Goal: Transaction & Acquisition: Download file/media

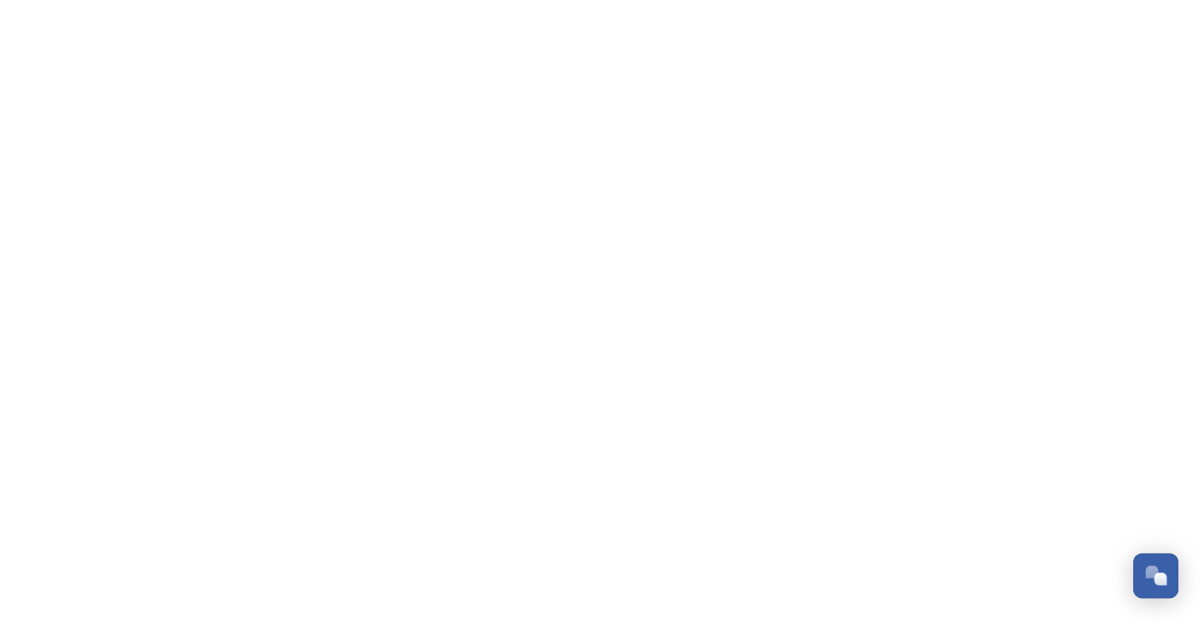
scroll to position [7081, 0]
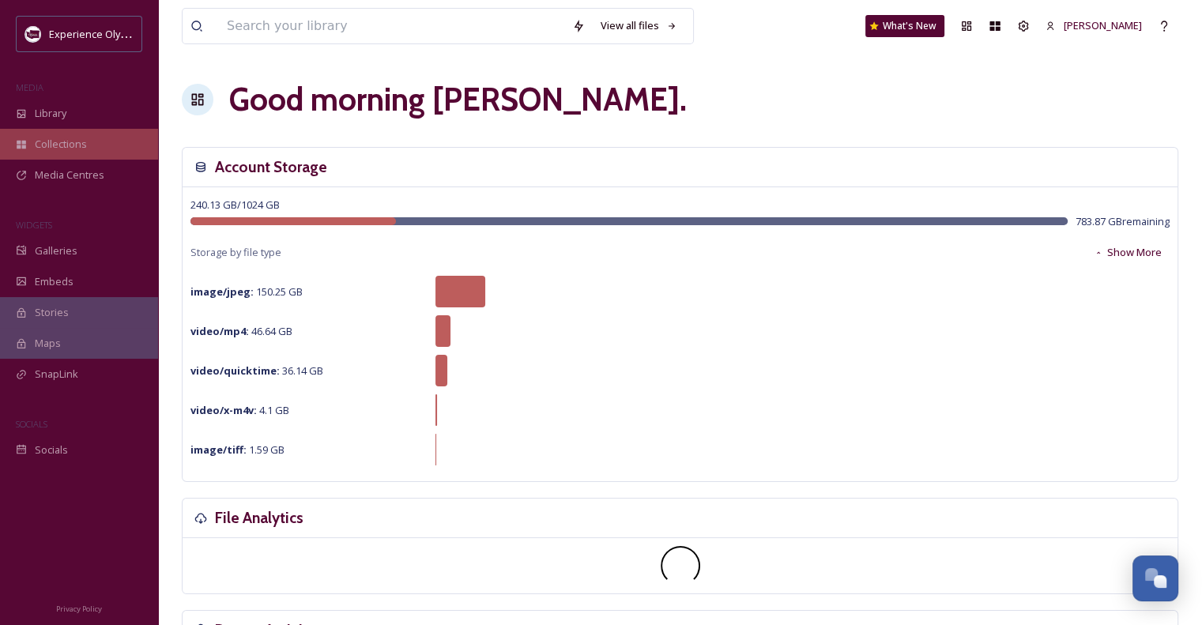
click at [70, 148] on span "Collections" at bounding box center [61, 144] width 52 height 15
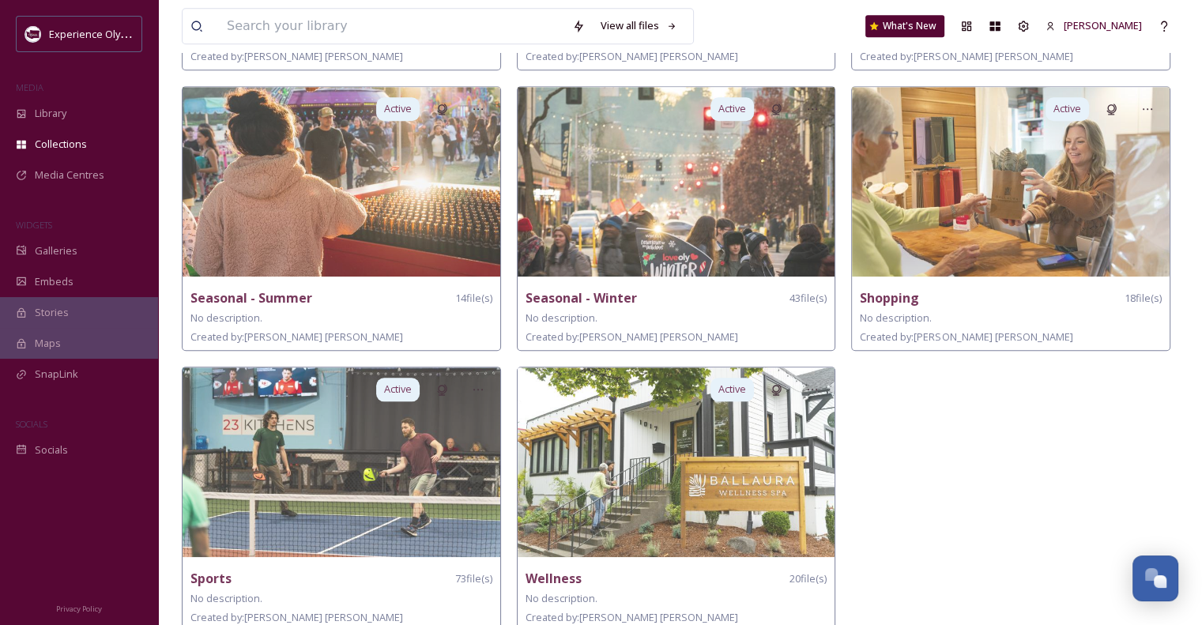
scroll to position [1488, 0]
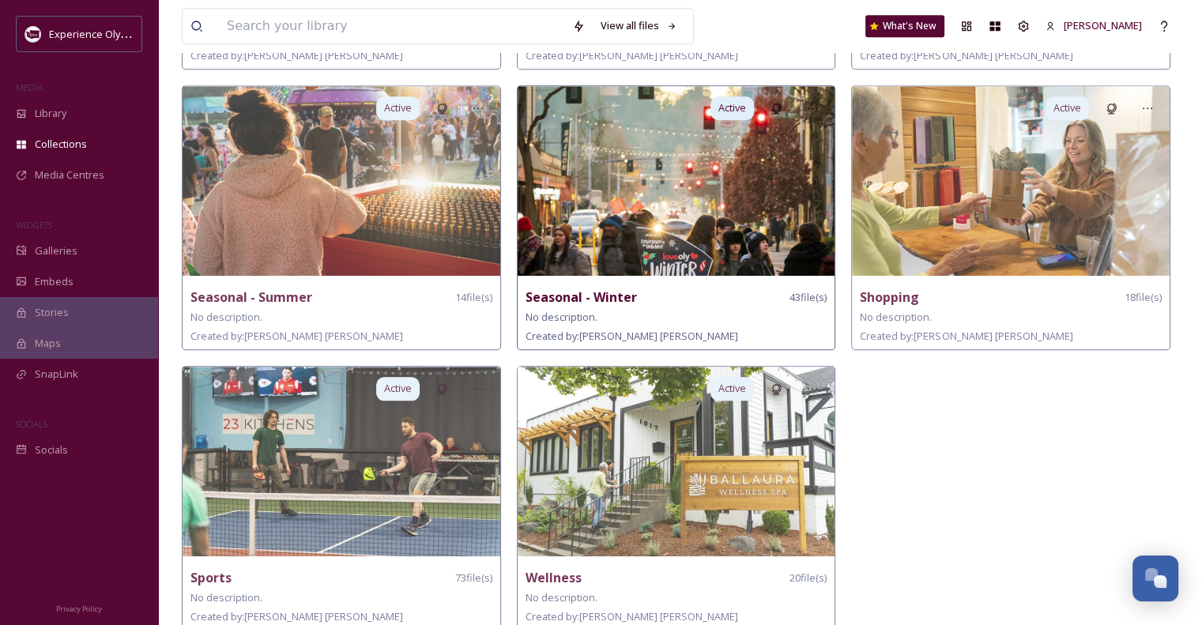
drag, startPoint x: 483, startPoint y: 432, endPoint x: 724, endPoint y: 156, distance: 366.3
click at [724, 156] on img at bounding box center [677, 181] width 318 height 190
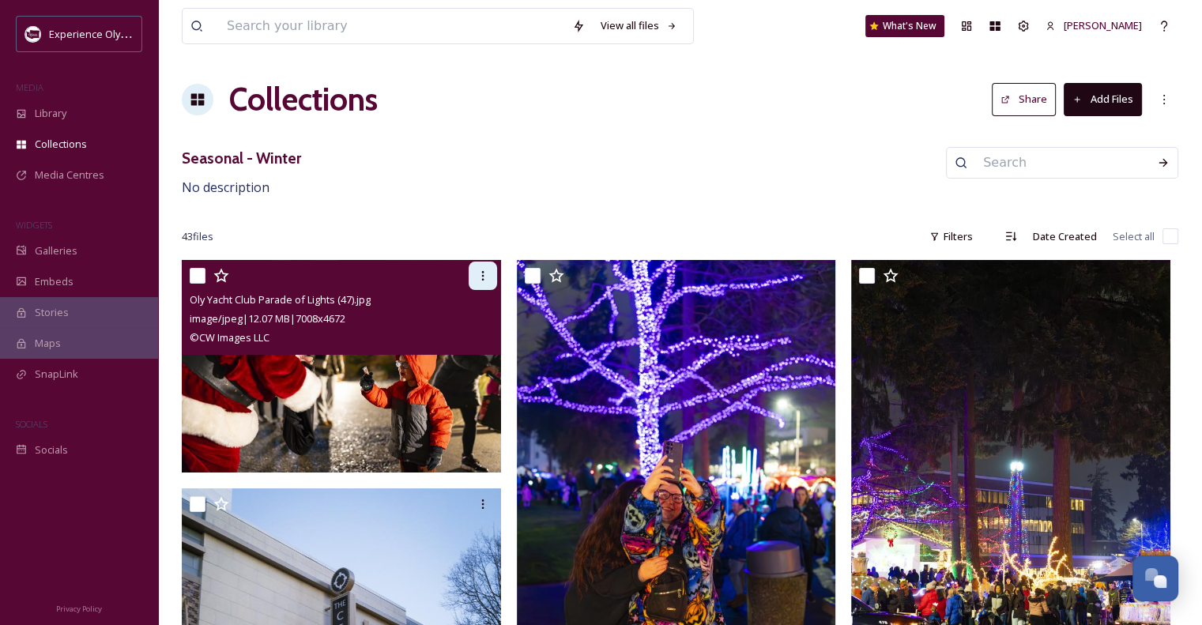
click at [485, 277] on icon at bounding box center [483, 275] width 13 height 13
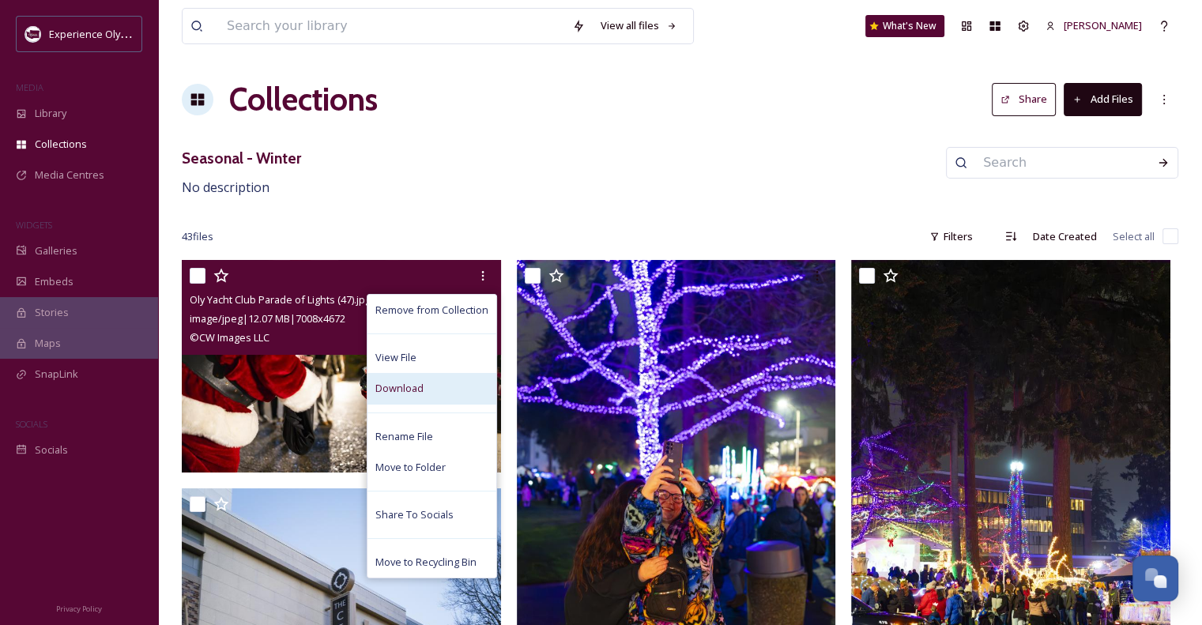
click at [420, 394] on span "Download" at bounding box center [399, 388] width 48 height 15
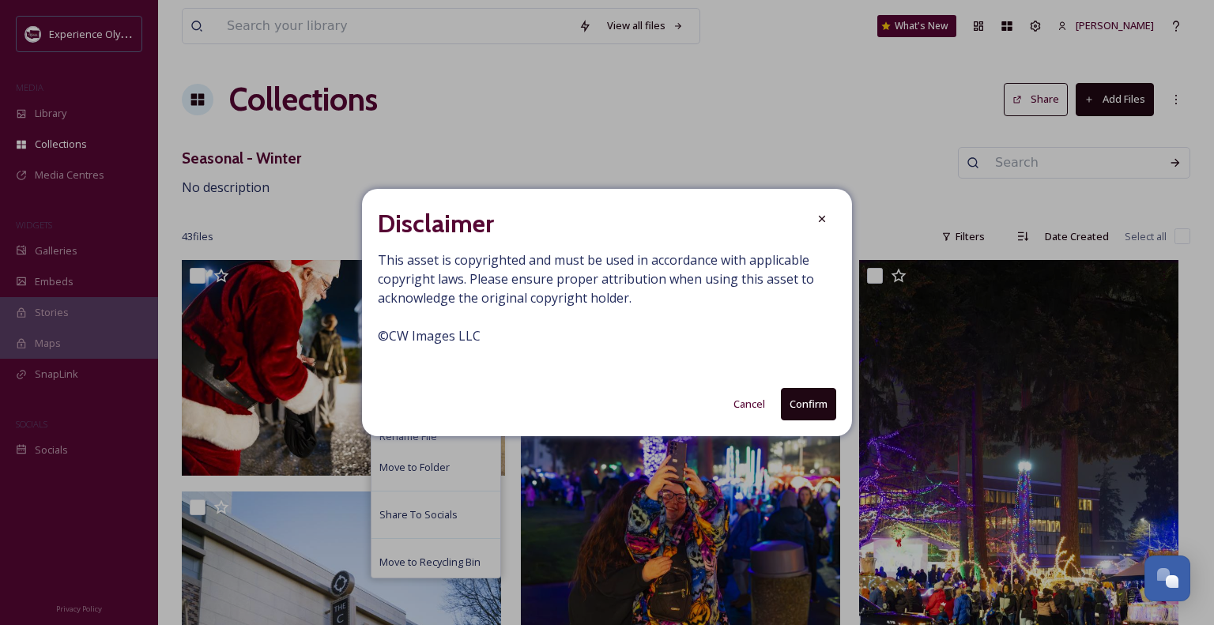
click at [819, 403] on button "Confirm" at bounding box center [808, 404] width 55 height 32
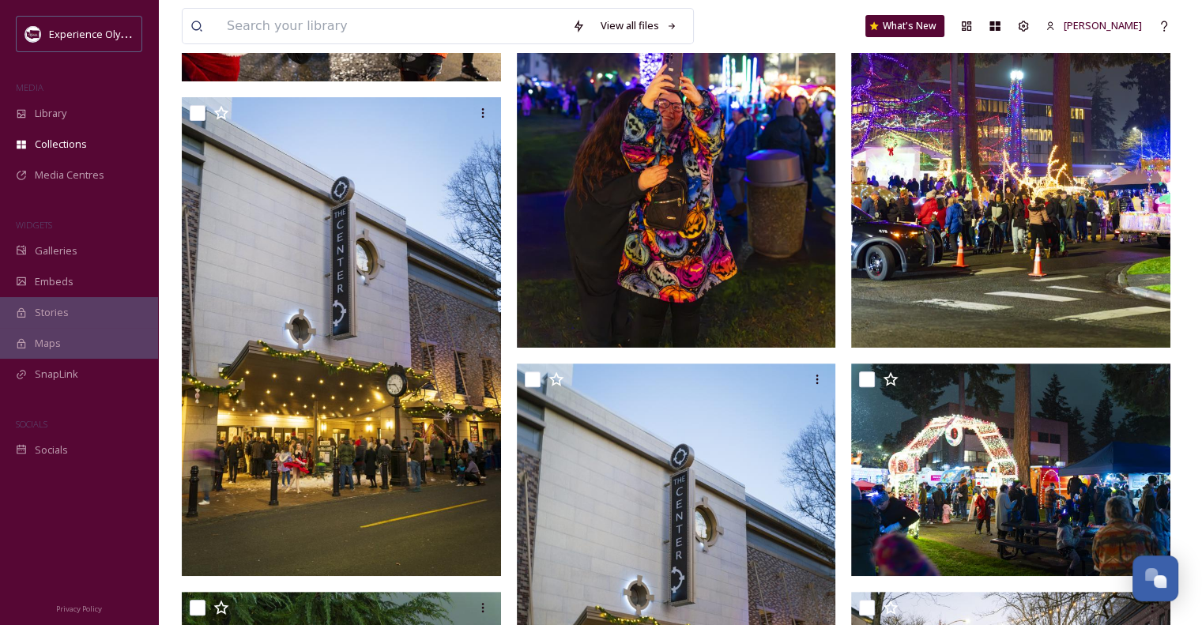
scroll to position [395, 0]
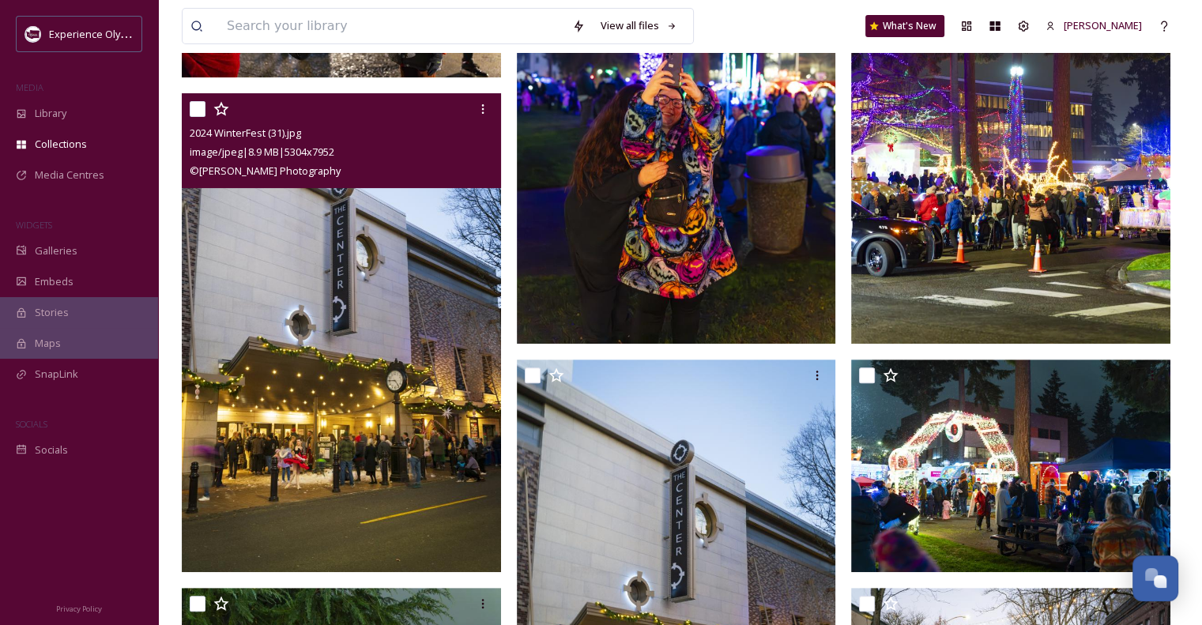
click at [362, 294] on img at bounding box center [341, 332] width 319 height 478
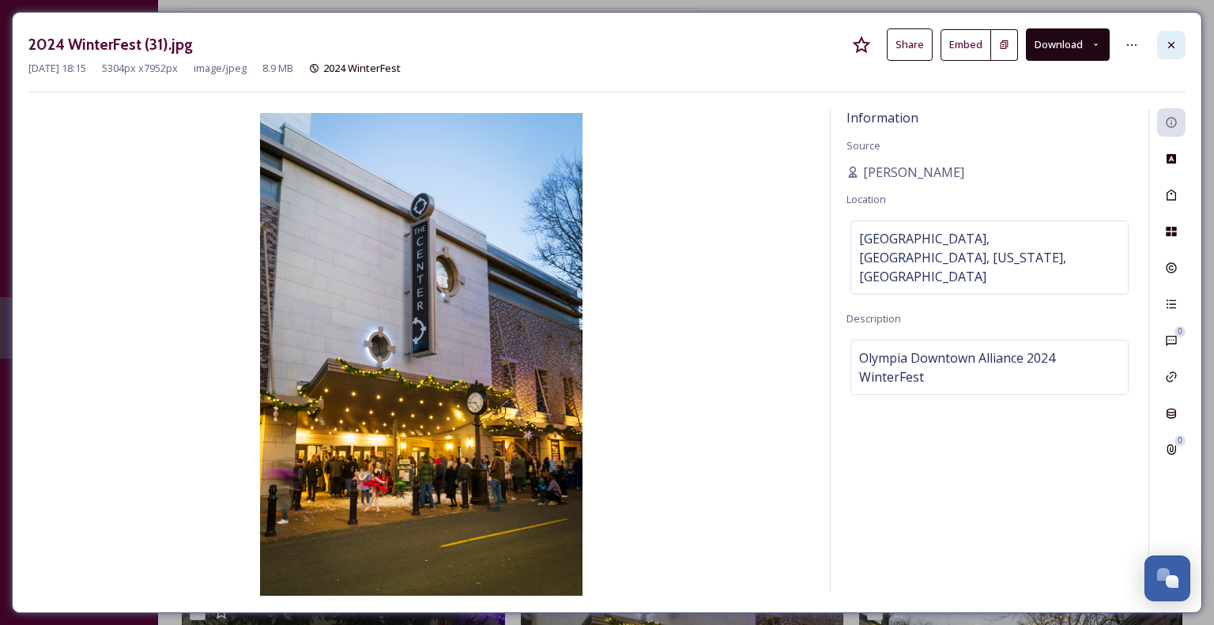
click at [1171, 47] on icon at bounding box center [1171, 45] width 13 height 13
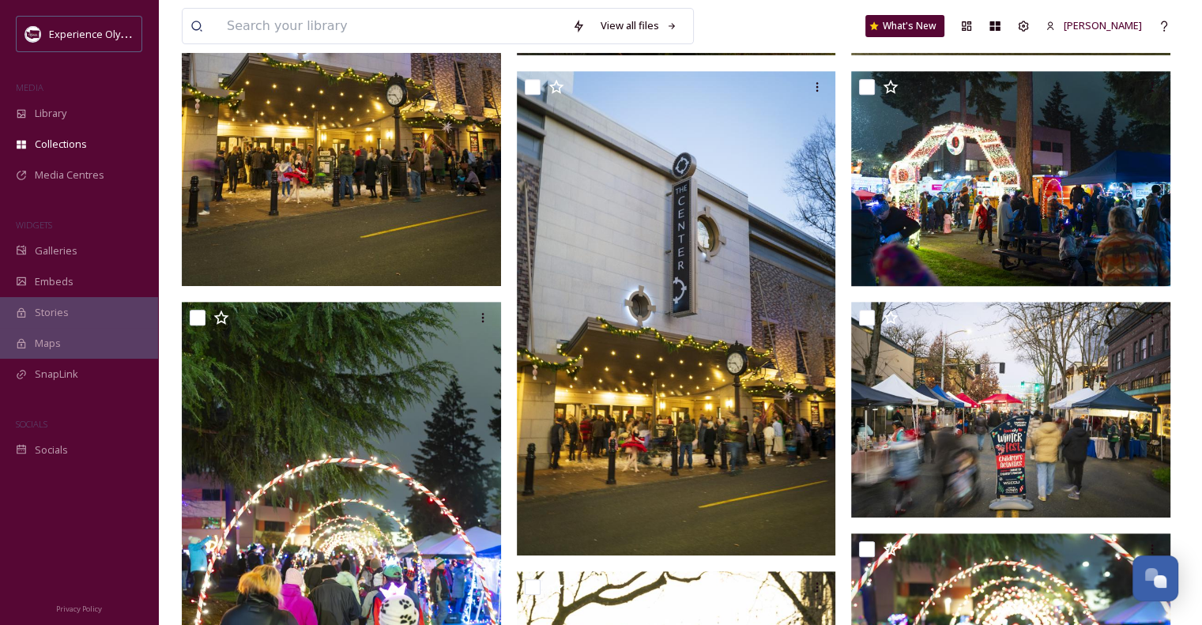
scroll to position [711, 0]
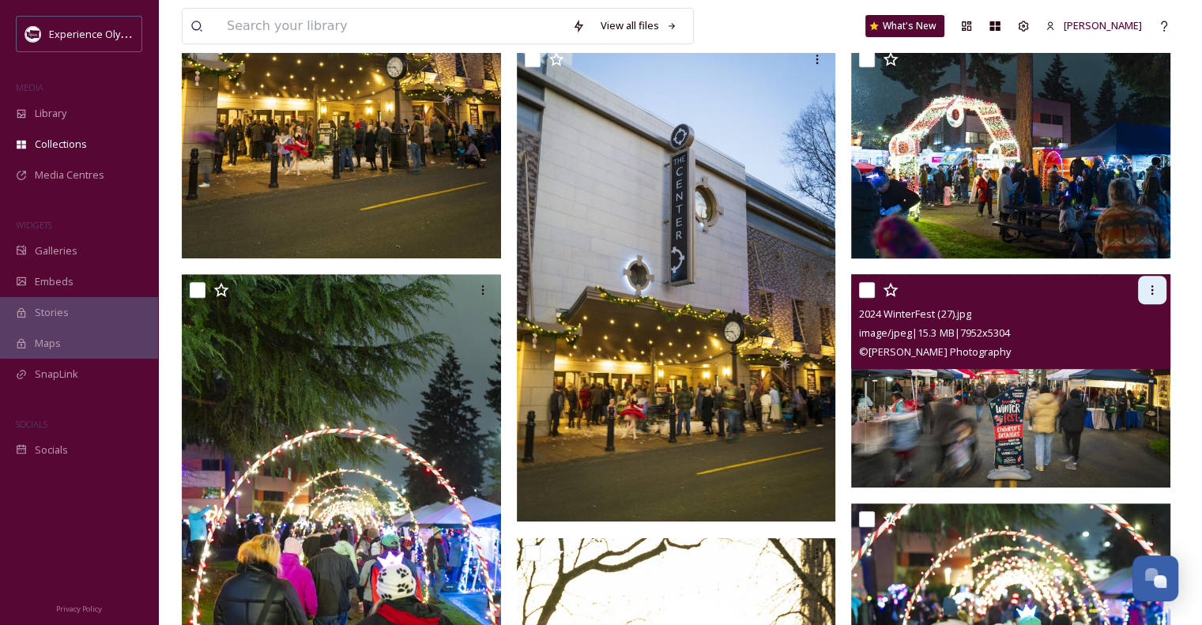
click at [1160, 287] on div at bounding box center [1152, 290] width 28 height 28
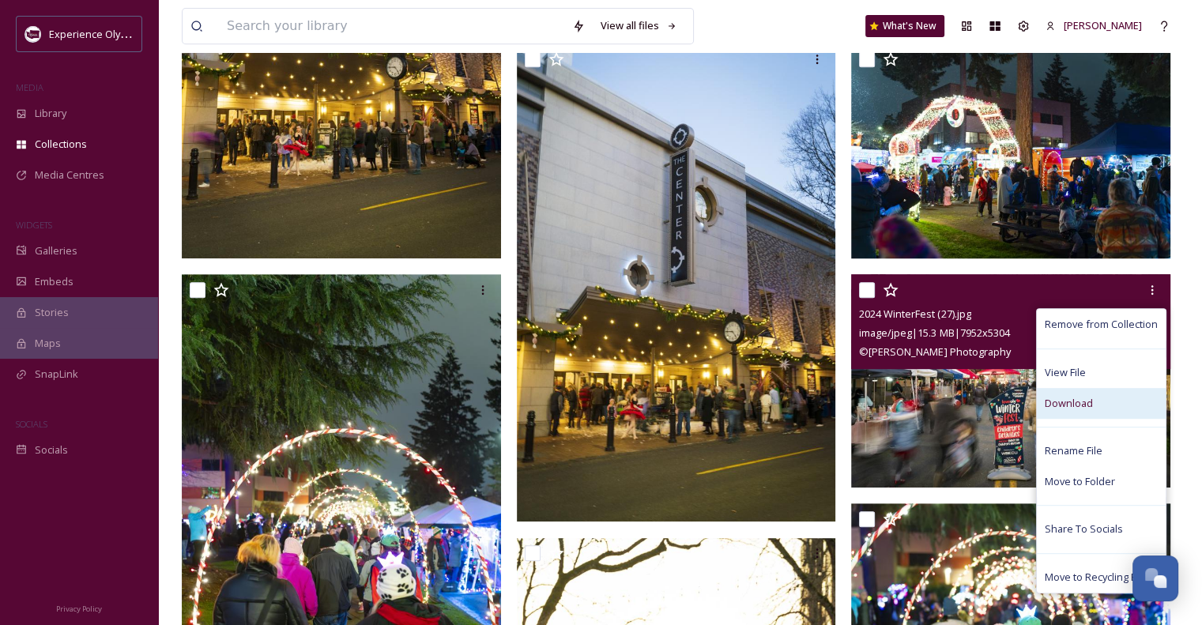
click at [1081, 402] on span "Download" at bounding box center [1069, 403] width 48 height 15
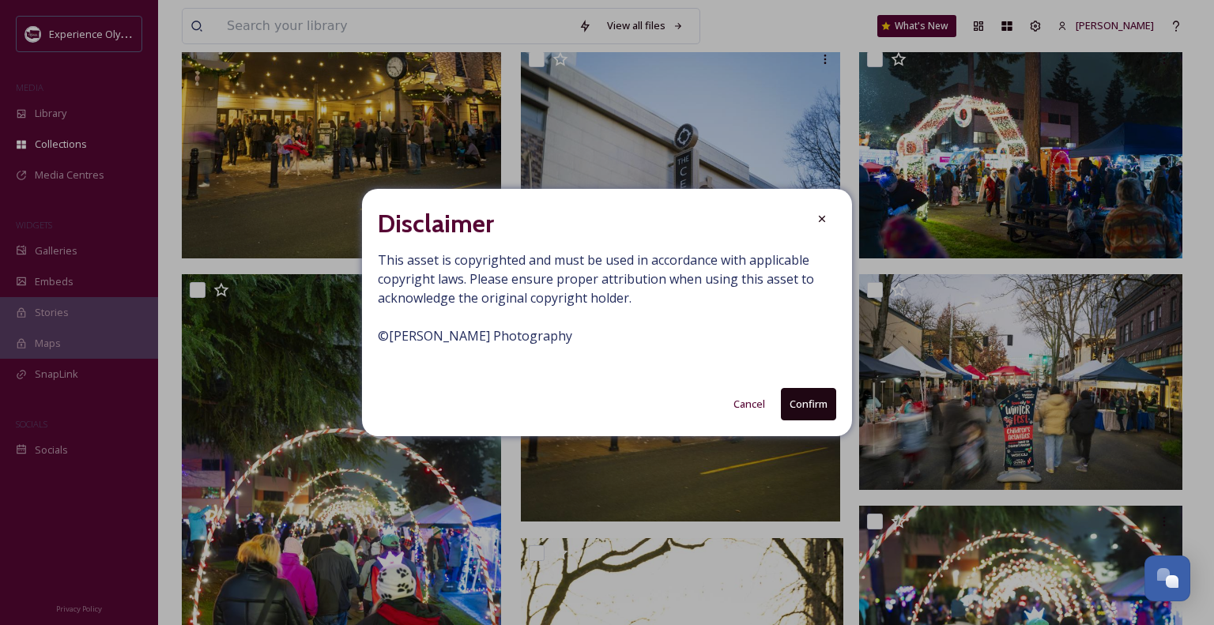
click at [806, 399] on button "Confirm" at bounding box center [808, 404] width 55 height 32
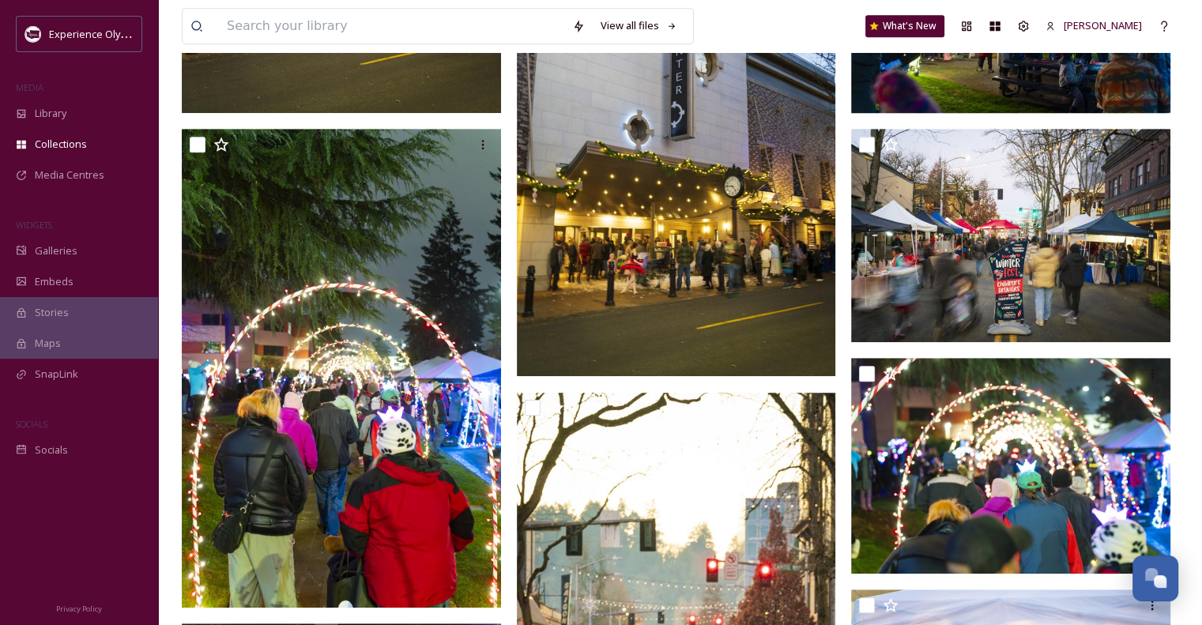
scroll to position [869, 0]
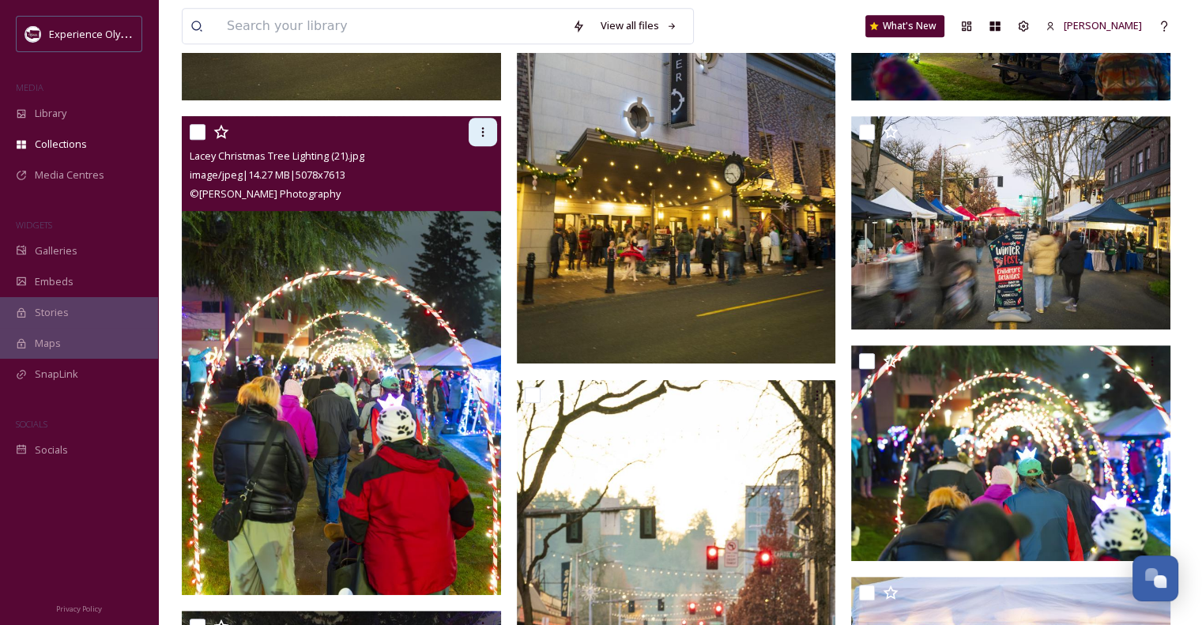
click at [480, 126] on icon at bounding box center [483, 132] width 13 height 13
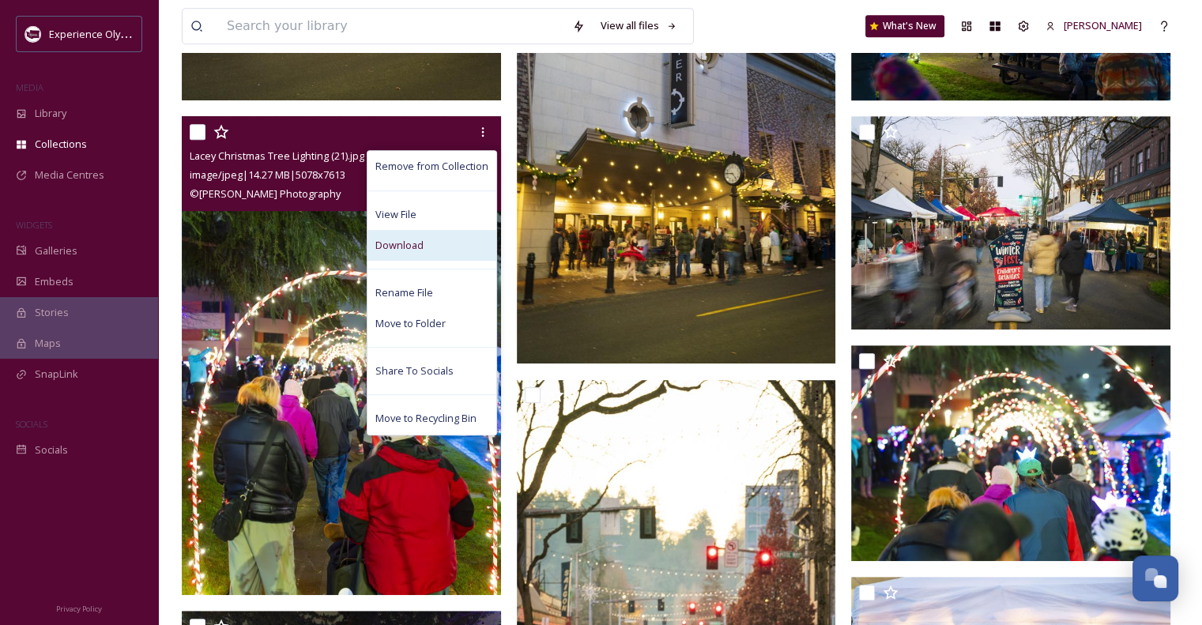
click at [396, 238] on span "Download" at bounding box center [399, 245] width 48 height 15
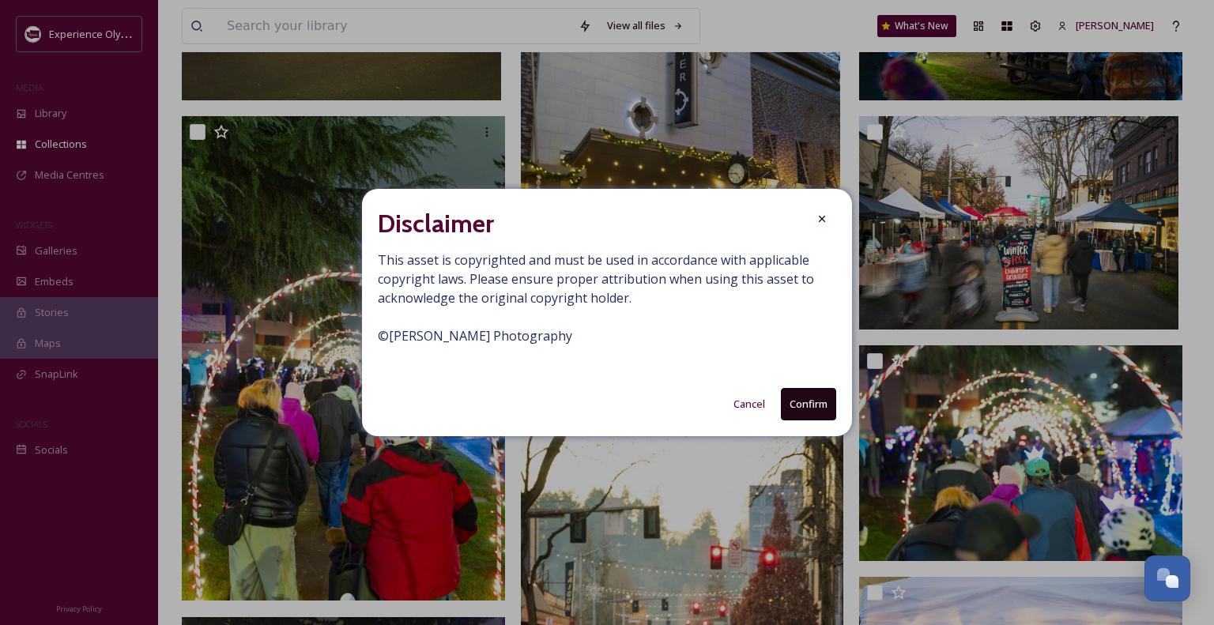
click at [819, 401] on button "Confirm" at bounding box center [808, 404] width 55 height 32
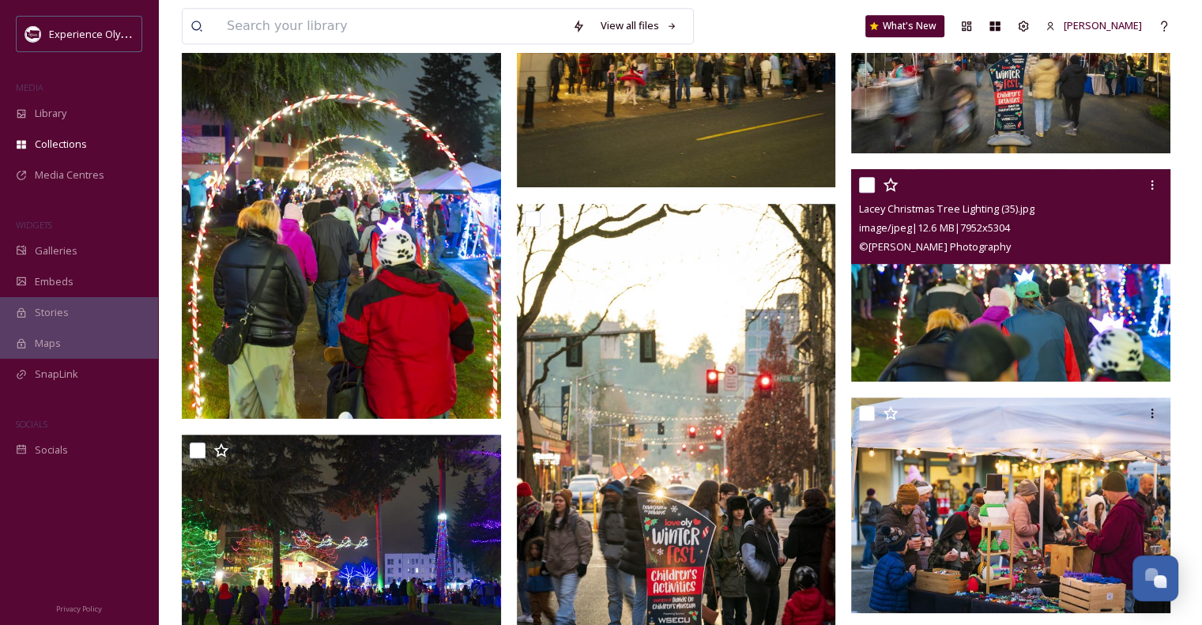
scroll to position [1106, 0]
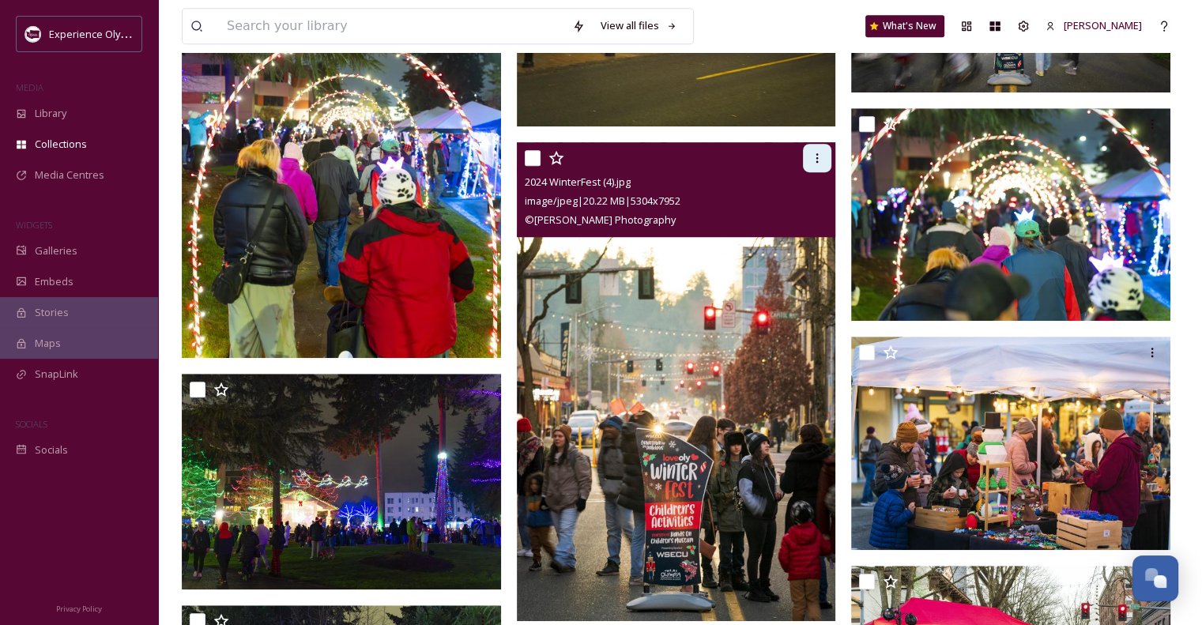
click at [817, 163] on icon at bounding box center [817, 158] width 13 height 13
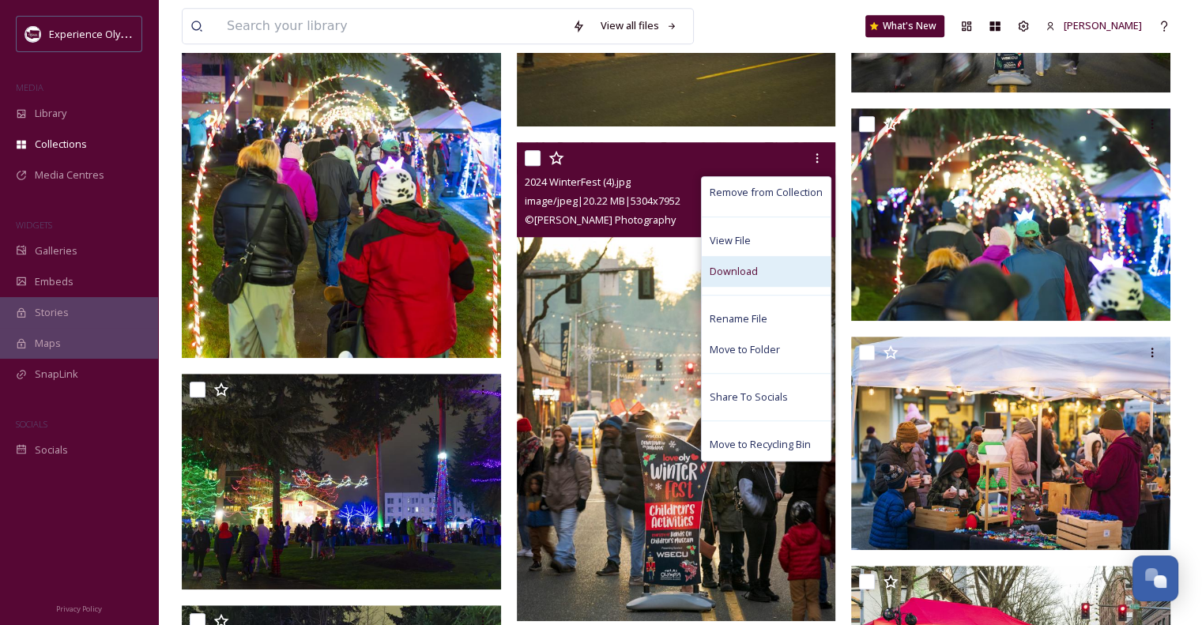
click at [721, 271] on span "Download" at bounding box center [734, 271] width 48 height 15
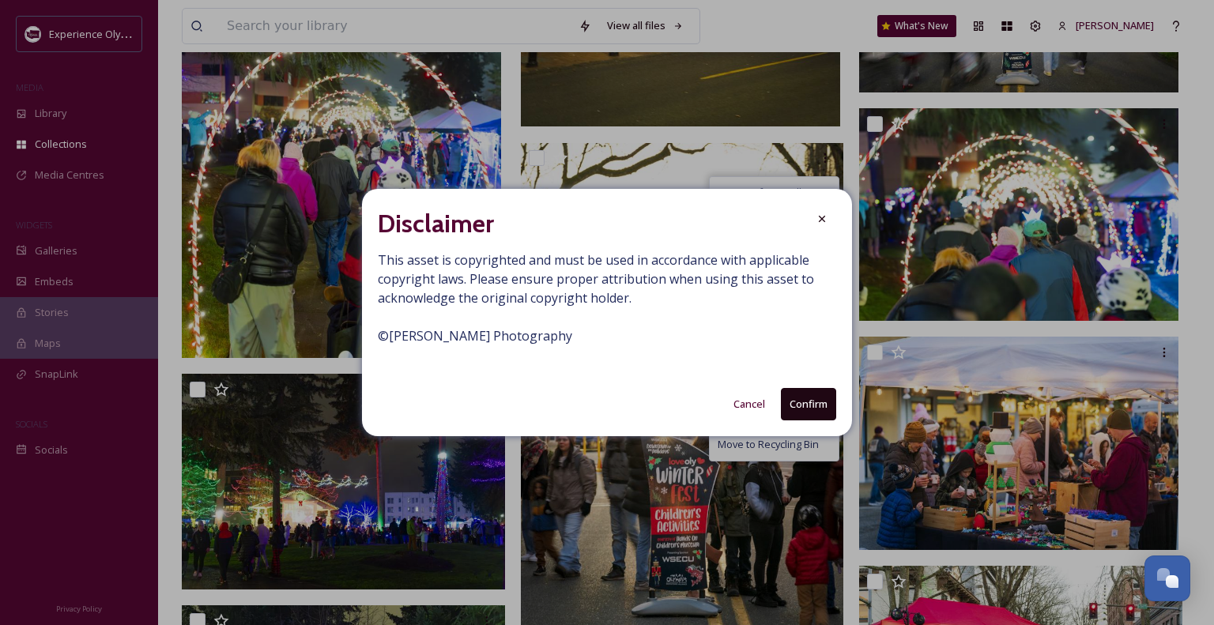
click at [799, 412] on button "Confirm" at bounding box center [808, 404] width 55 height 32
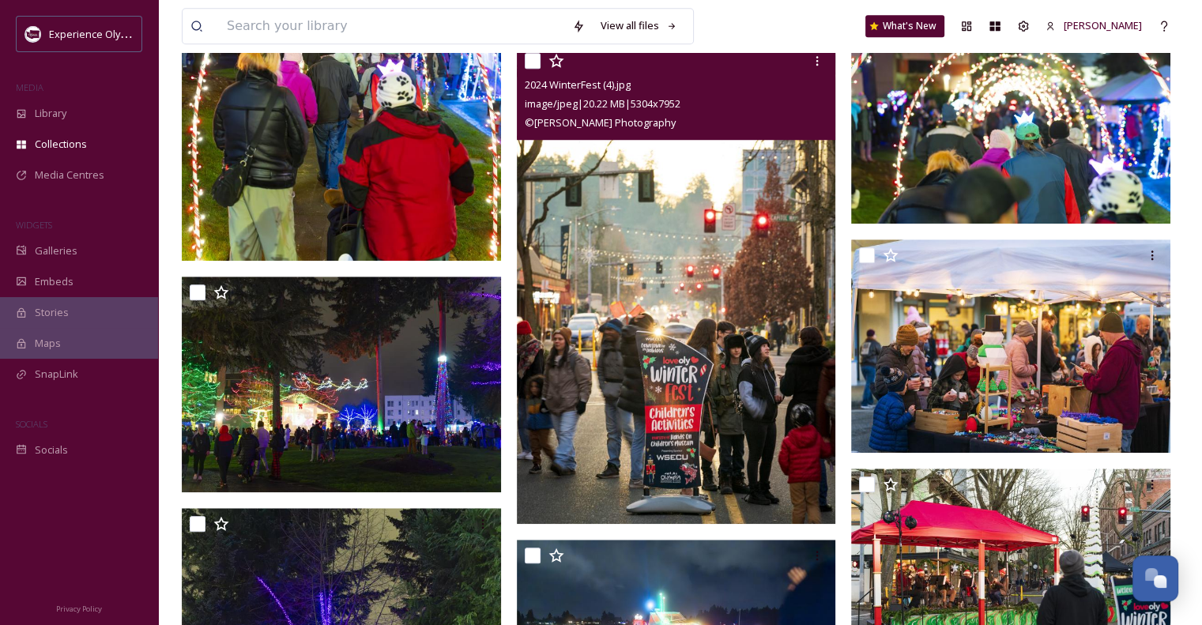
scroll to position [1264, 0]
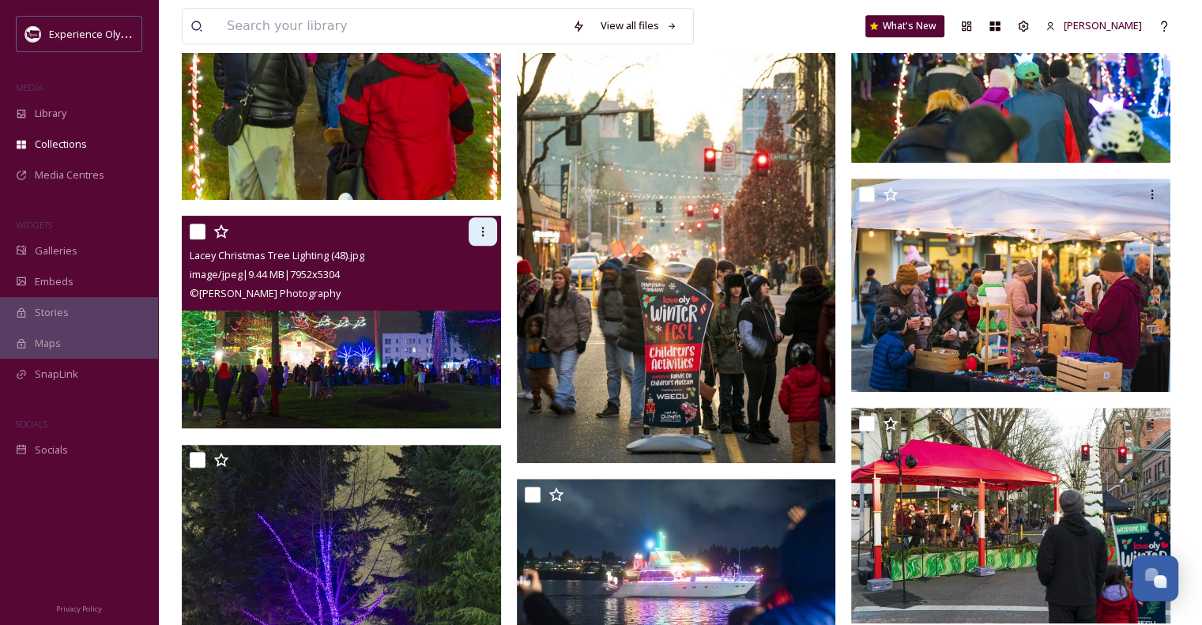
click at [486, 222] on div at bounding box center [483, 231] width 28 height 28
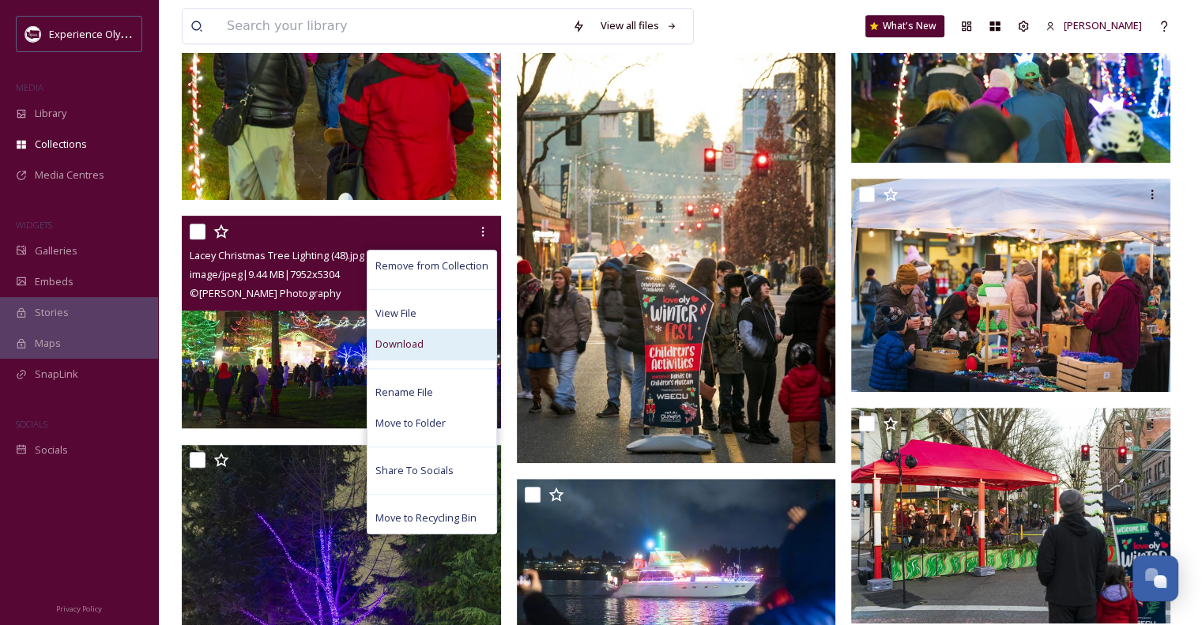
click at [439, 337] on div "Download" at bounding box center [431, 344] width 129 height 31
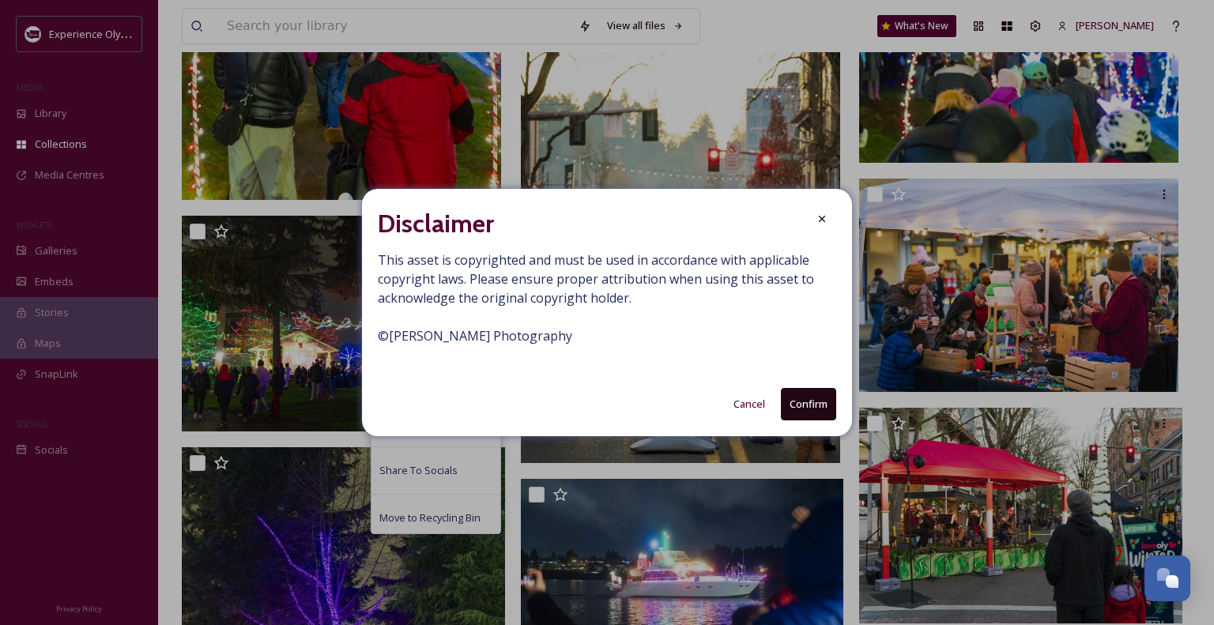
click at [802, 401] on button "Confirm" at bounding box center [808, 404] width 55 height 32
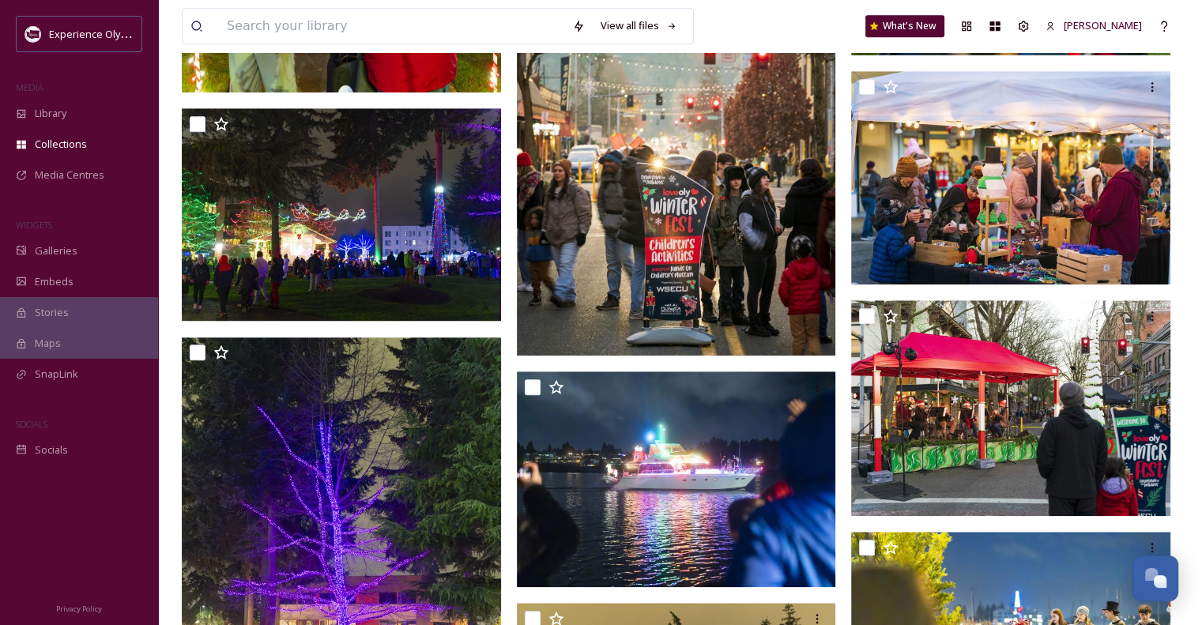
scroll to position [1422, 0]
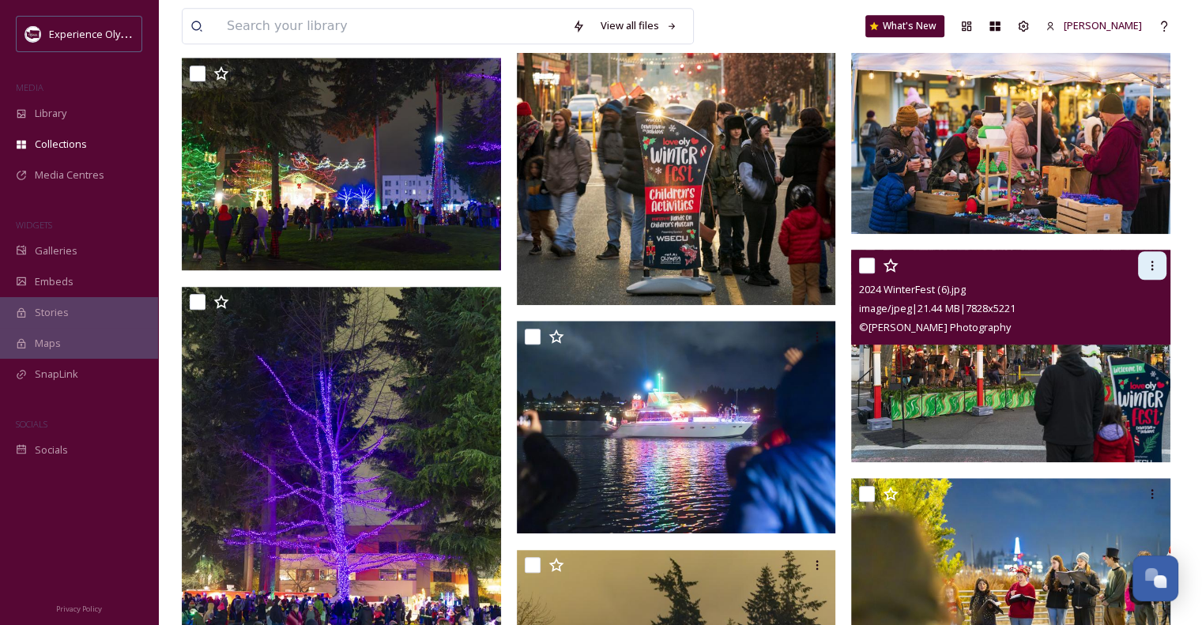
click at [1151, 259] on icon at bounding box center [1152, 265] width 13 height 13
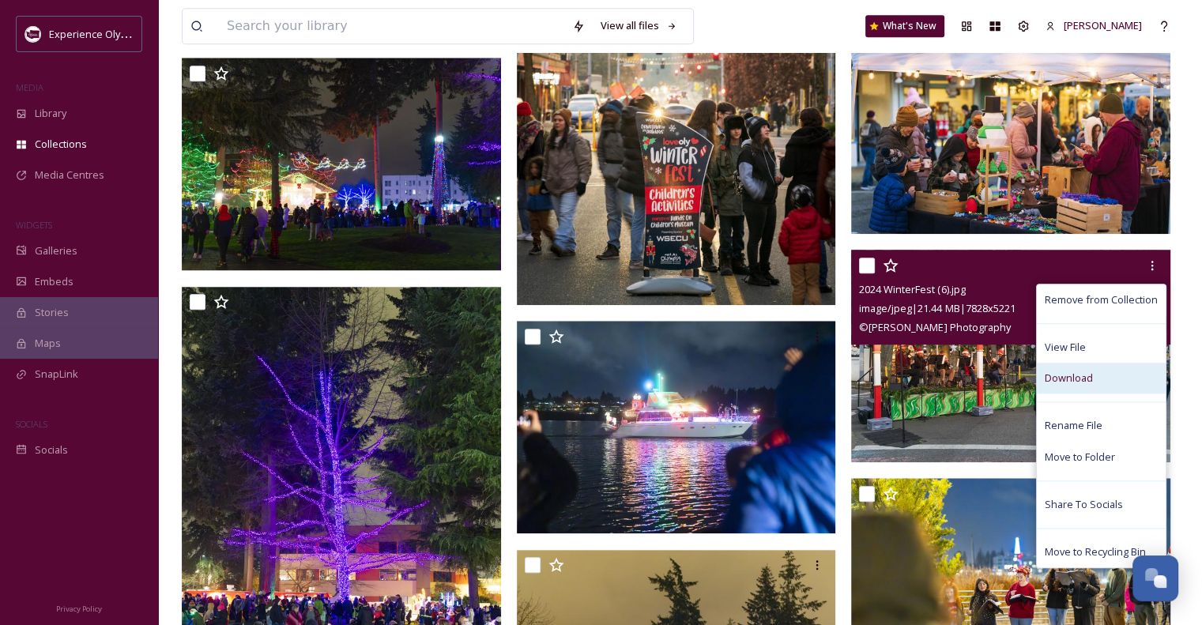
click at [1072, 376] on span "Download" at bounding box center [1069, 378] width 48 height 15
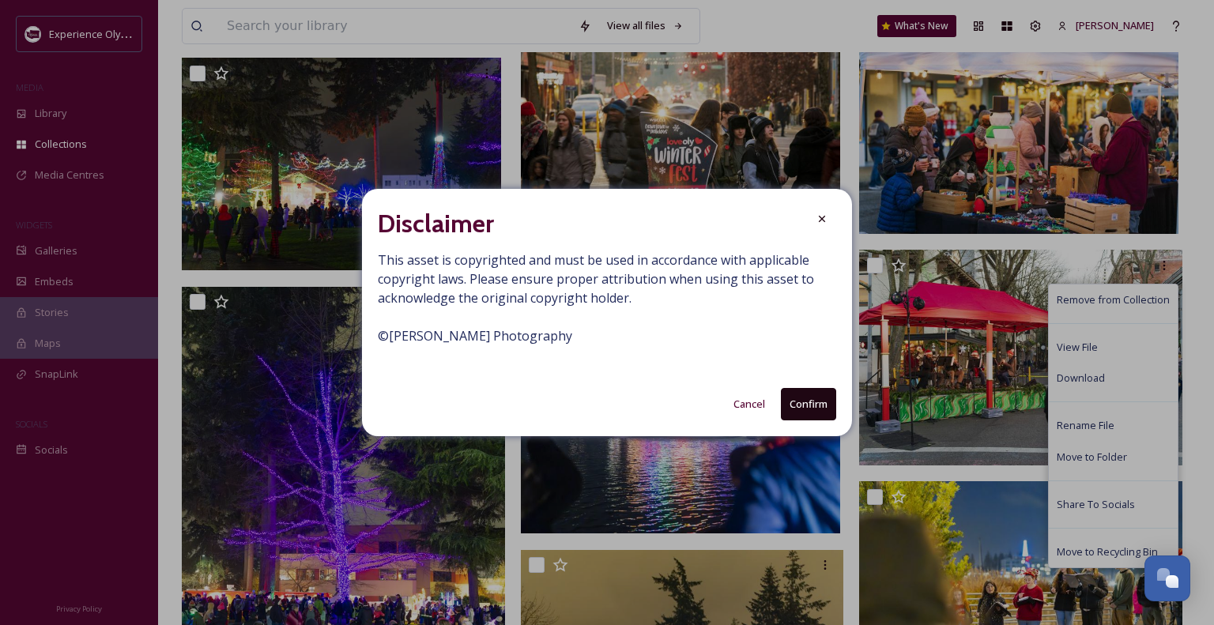
click at [800, 402] on button "Confirm" at bounding box center [808, 404] width 55 height 32
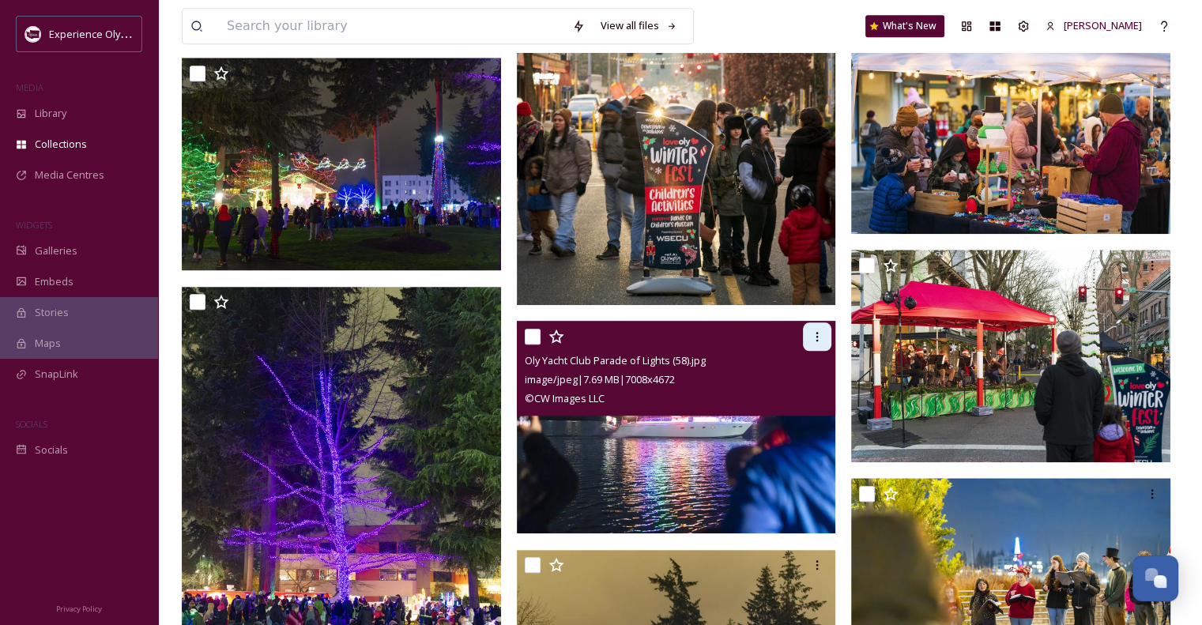
click at [823, 330] on icon at bounding box center [817, 336] width 13 height 13
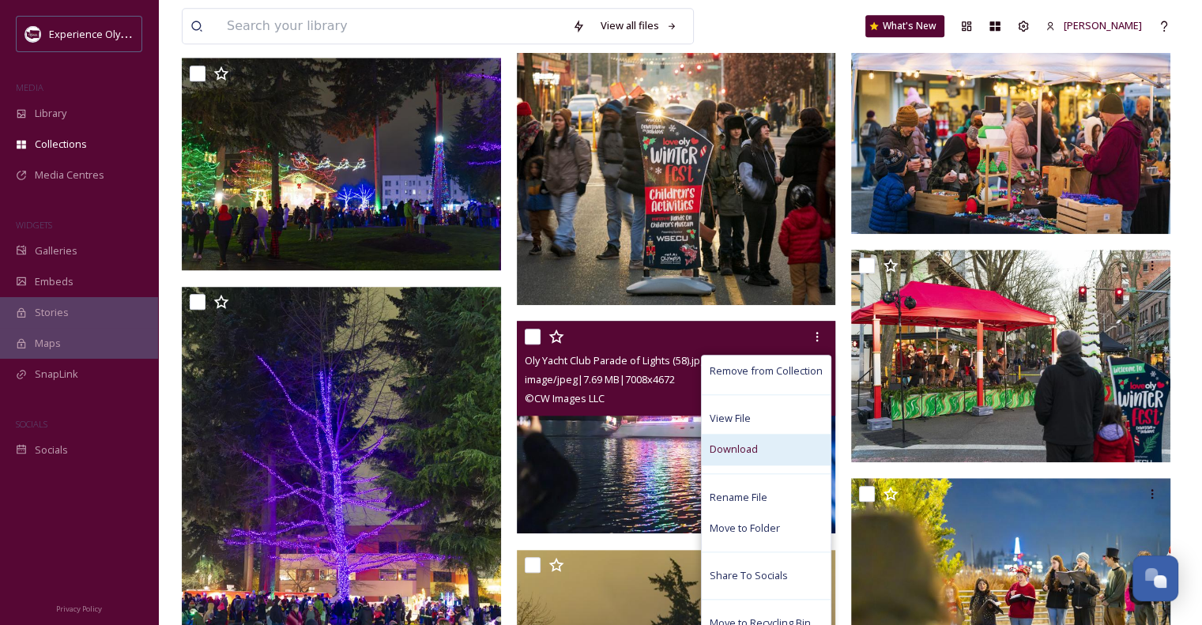
click at [746, 448] on span "Download" at bounding box center [734, 449] width 48 height 15
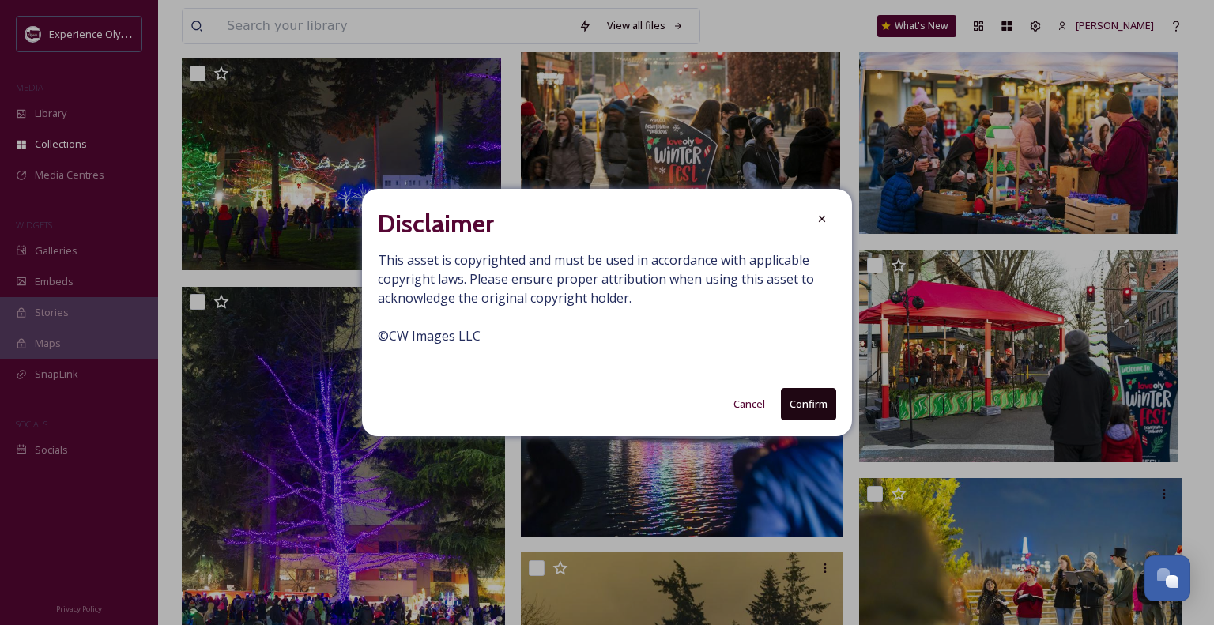
click at [799, 404] on button "Confirm" at bounding box center [808, 404] width 55 height 32
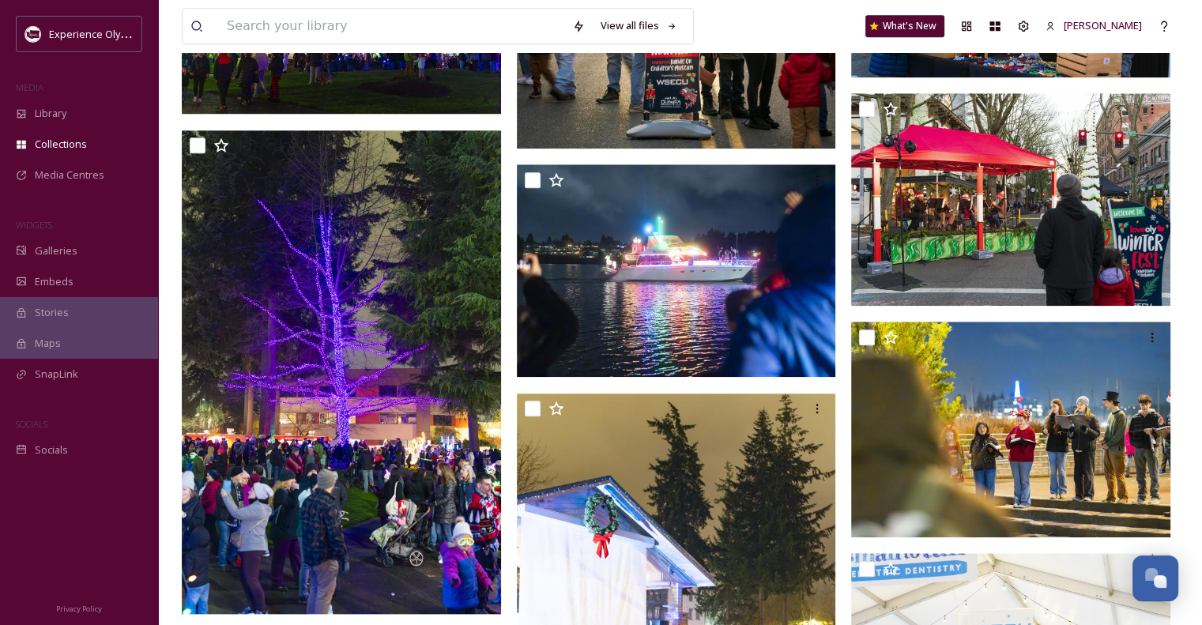
scroll to position [1581, 0]
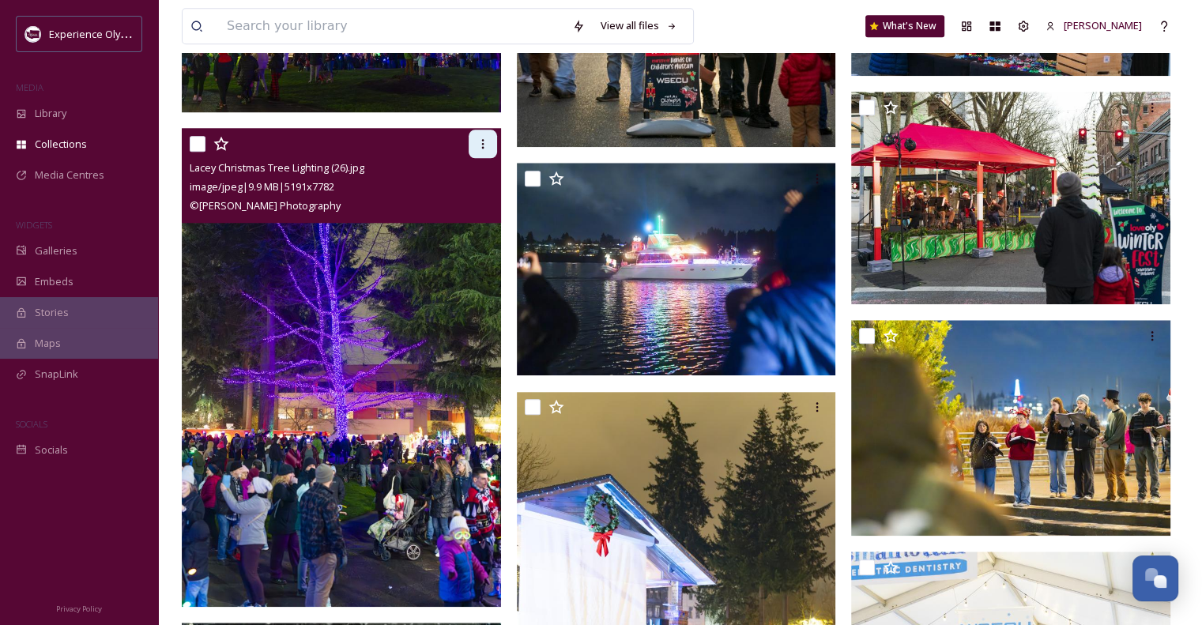
click at [480, 138] on icon at bounding box center [483, 144] width 13 height 13
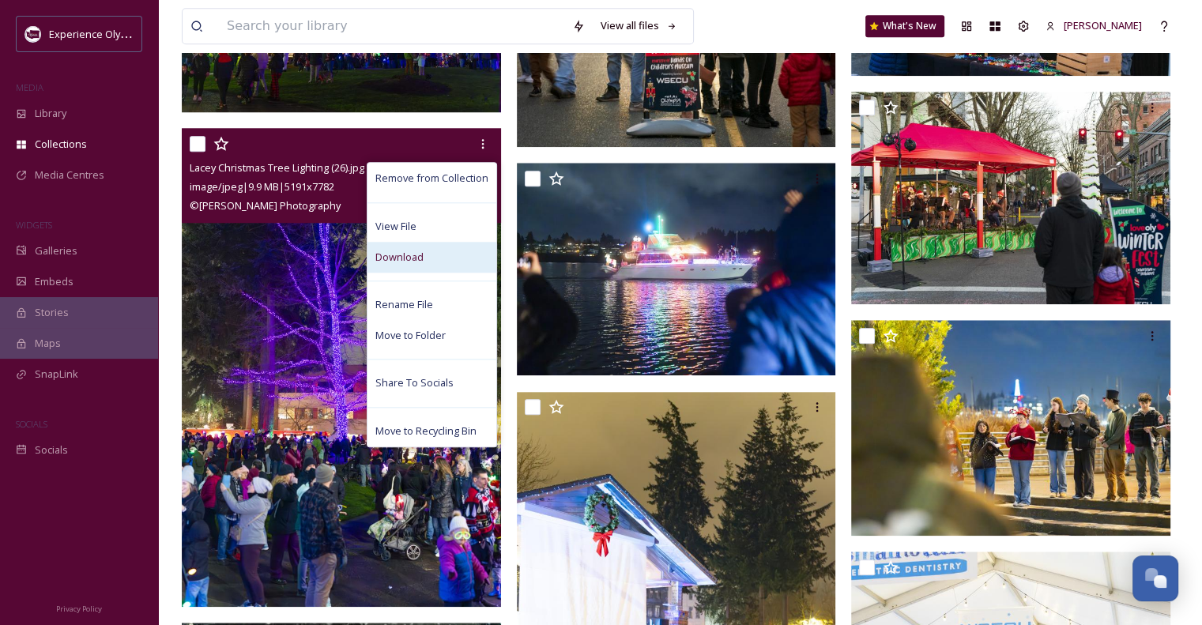
click at [402, 251] on span "Download" at bounding box center [399, 257] width 48 height 15
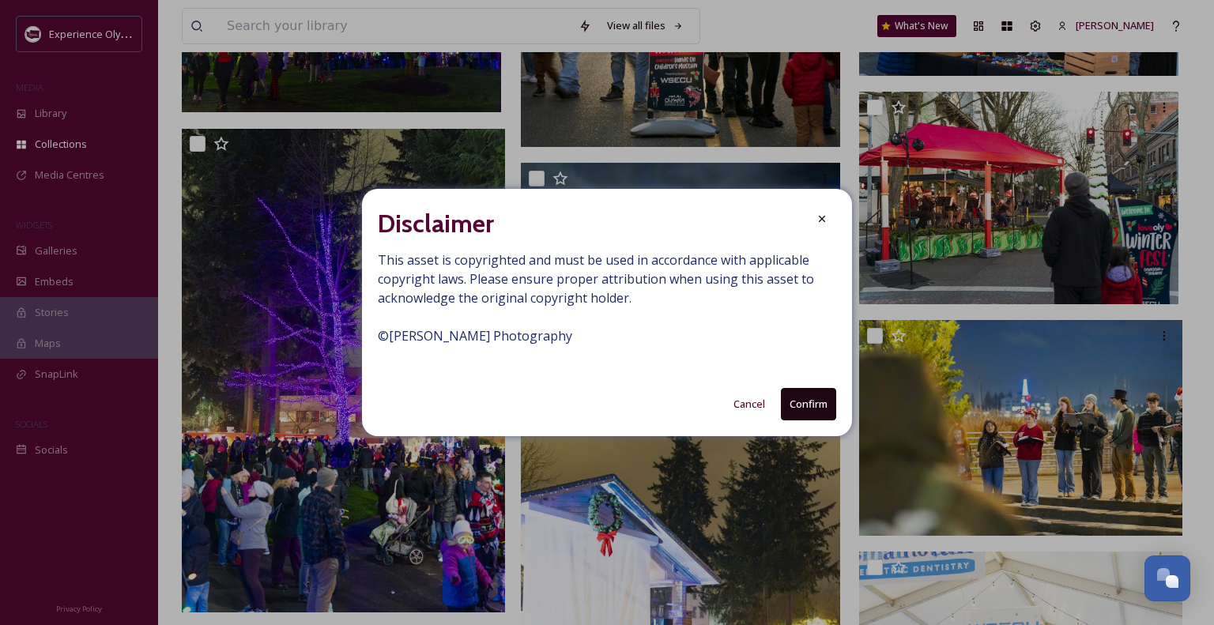
click at [801, 397] on button "Confirm" at bounding box center [808, 404] width 55 height 32
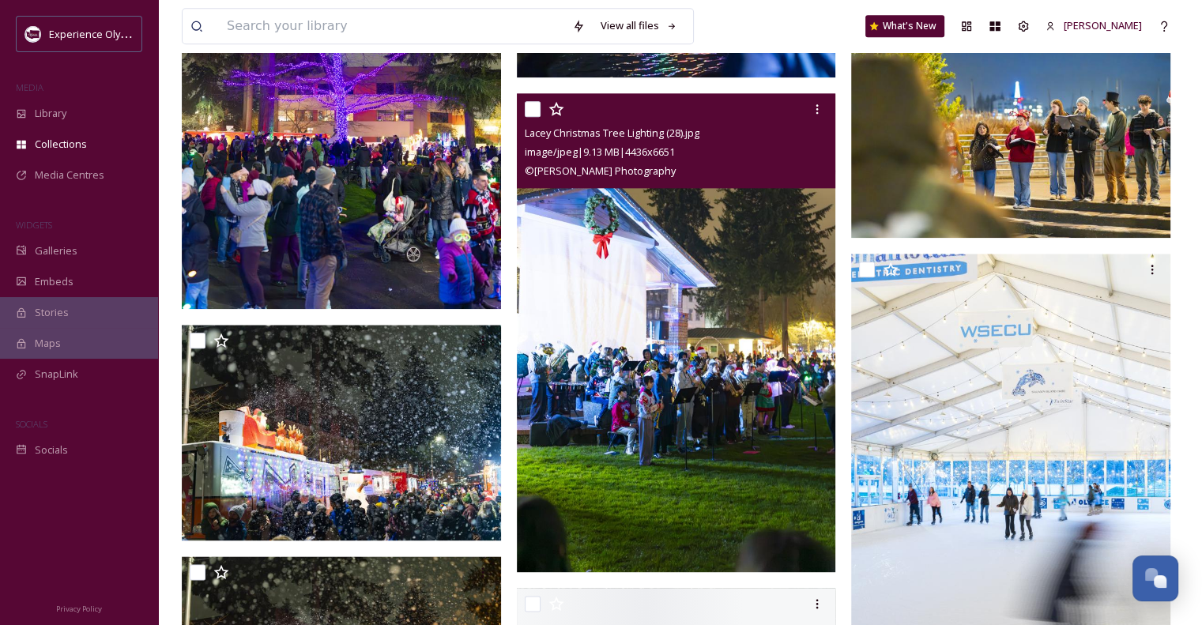
scroll to position [1897, 0]
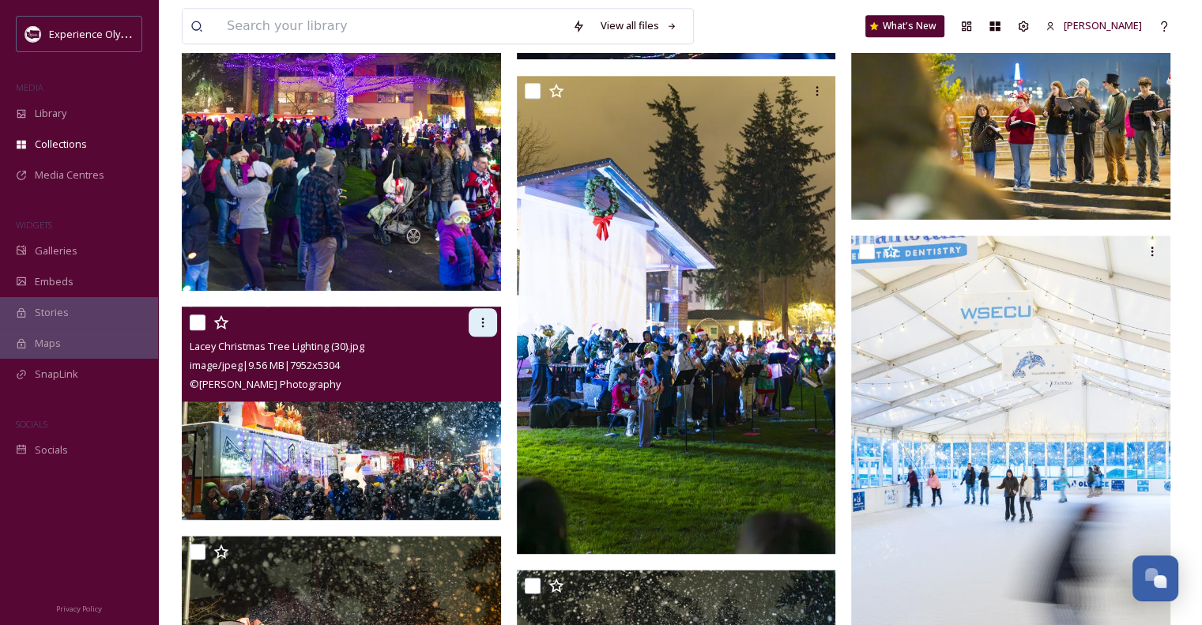
click at [484, 318] on icon at bounding box center [483, 322] width 13 height 13
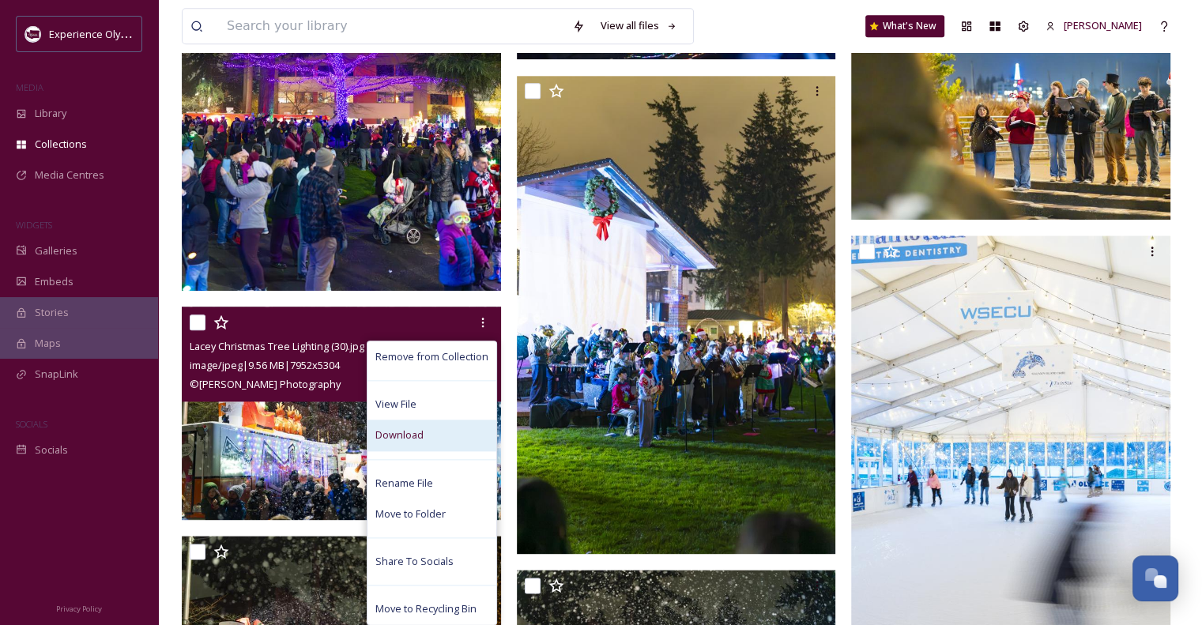
click at [412, 434] on span "Download" at bounding box center [399, 435] width 48 height 15
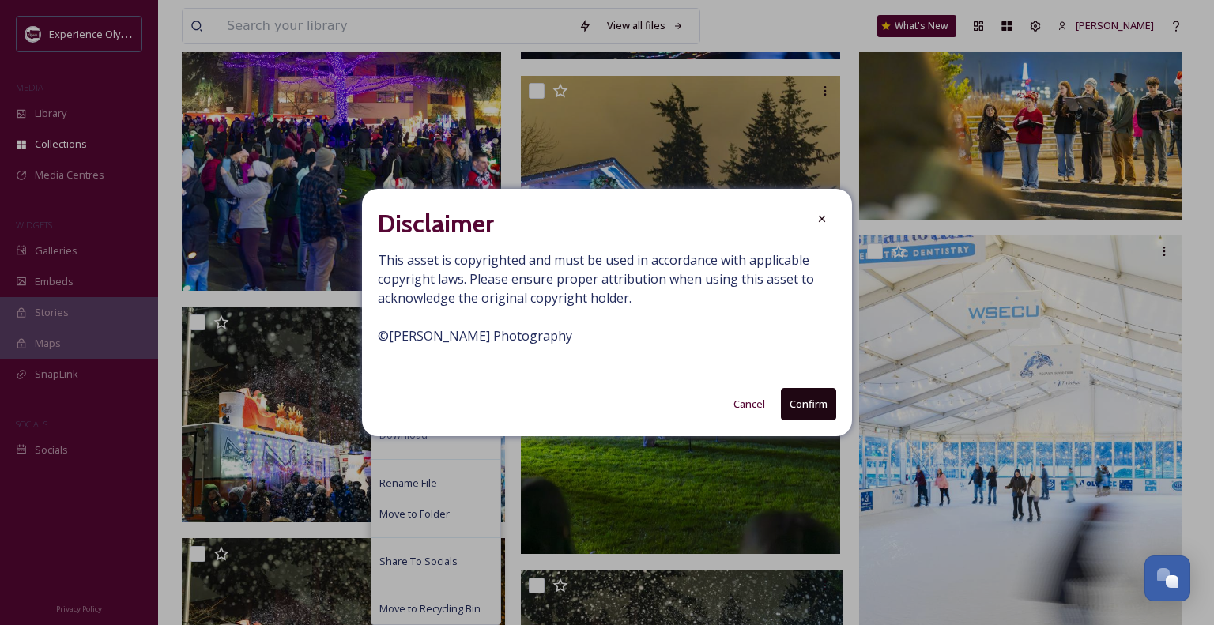
click at [789, 410] on button "Confirm" at bounding box center [808, 404] width 55 height 32
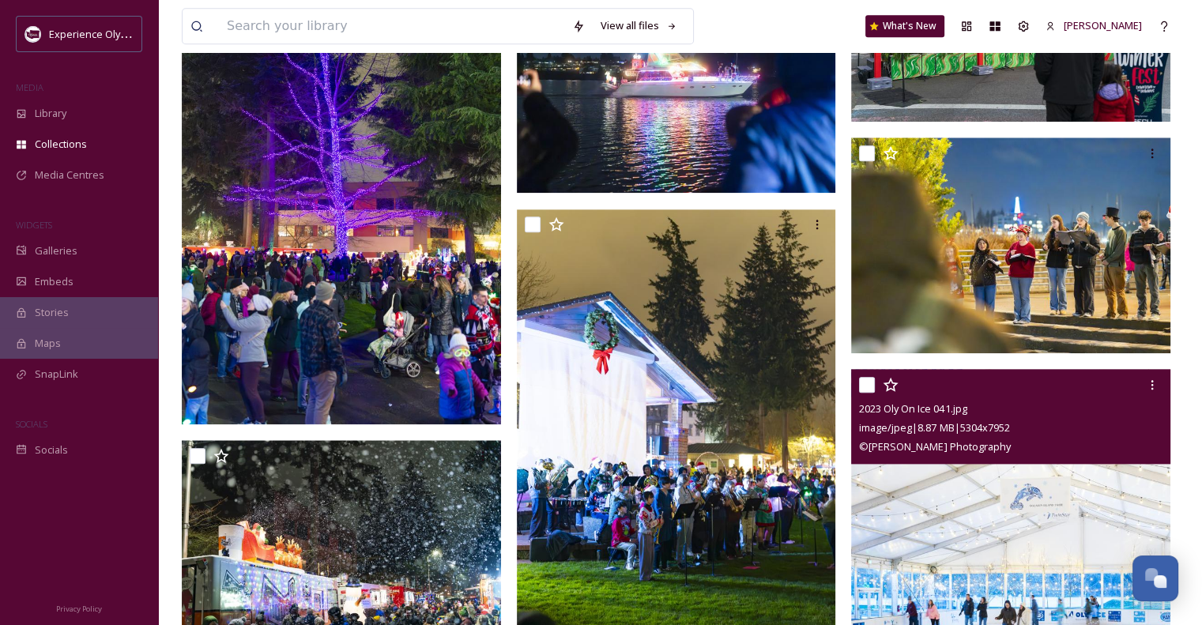
scroll to position [1739, 0]
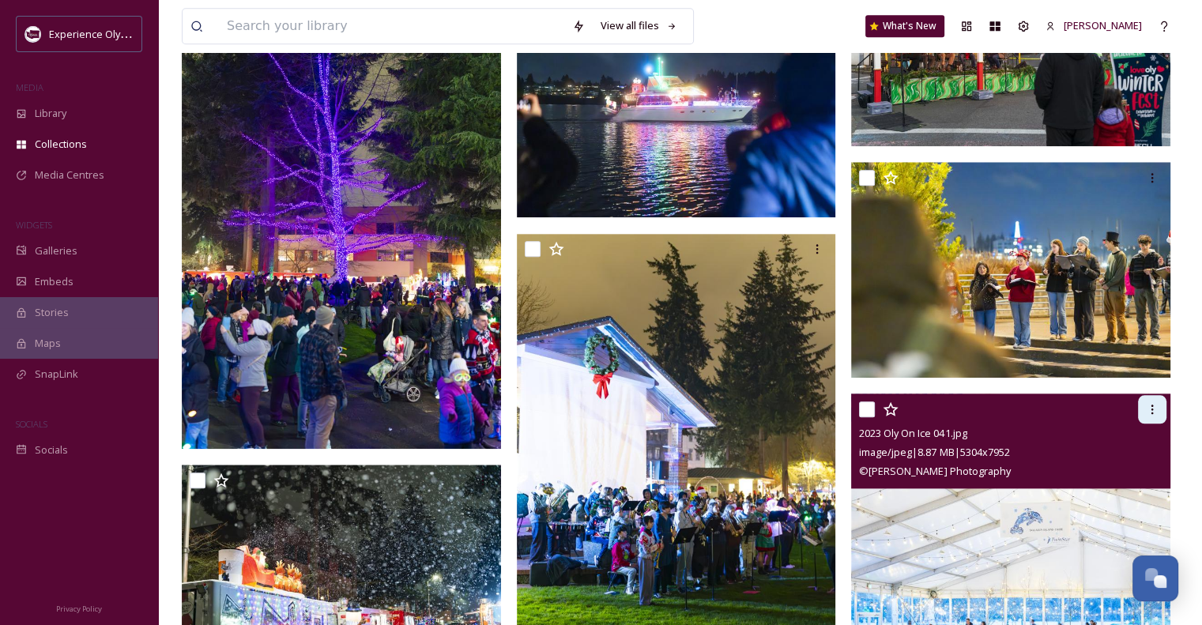
click at [1154, 406] on icon at bounding box center [1152, 409] width 13 height 13
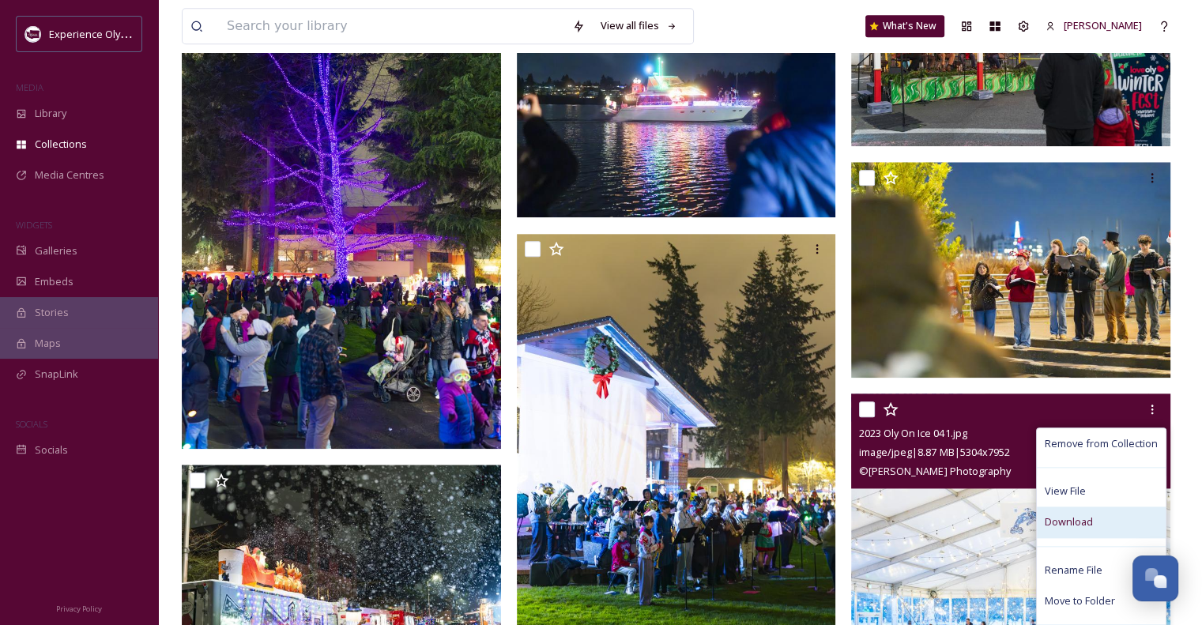
click at [1058, 524] on span "Download" at bounding box center [1069, 521] width 48 height 15
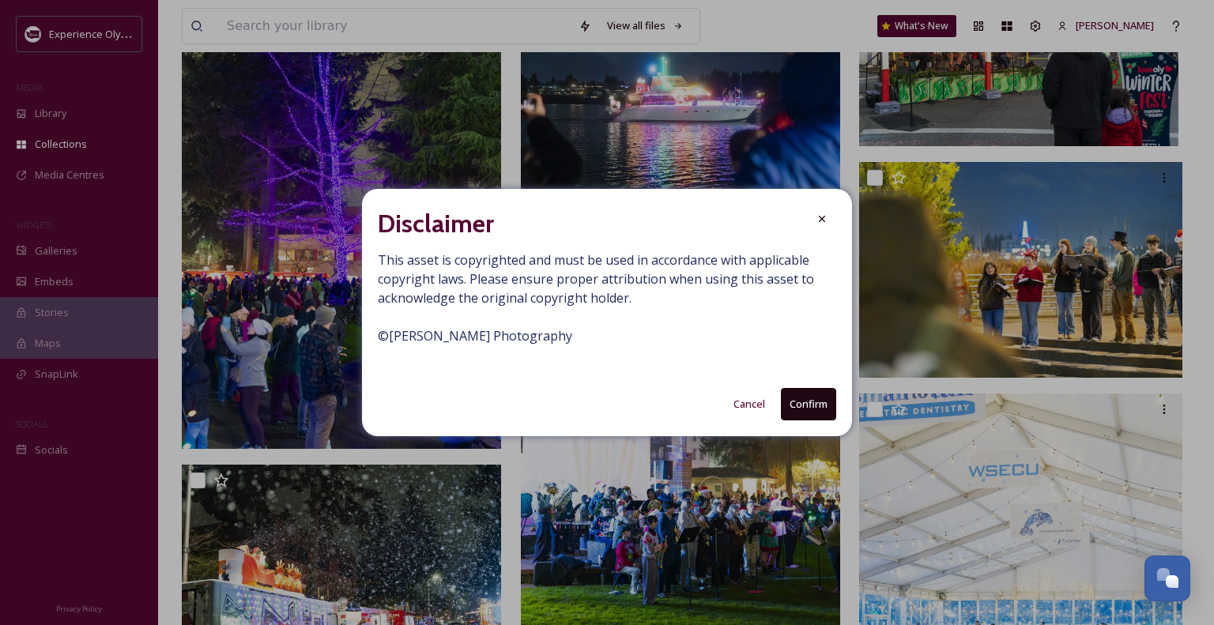
click at [816, 397] on button "Confirm" at bounding box center [808, 404] width 55 height 32
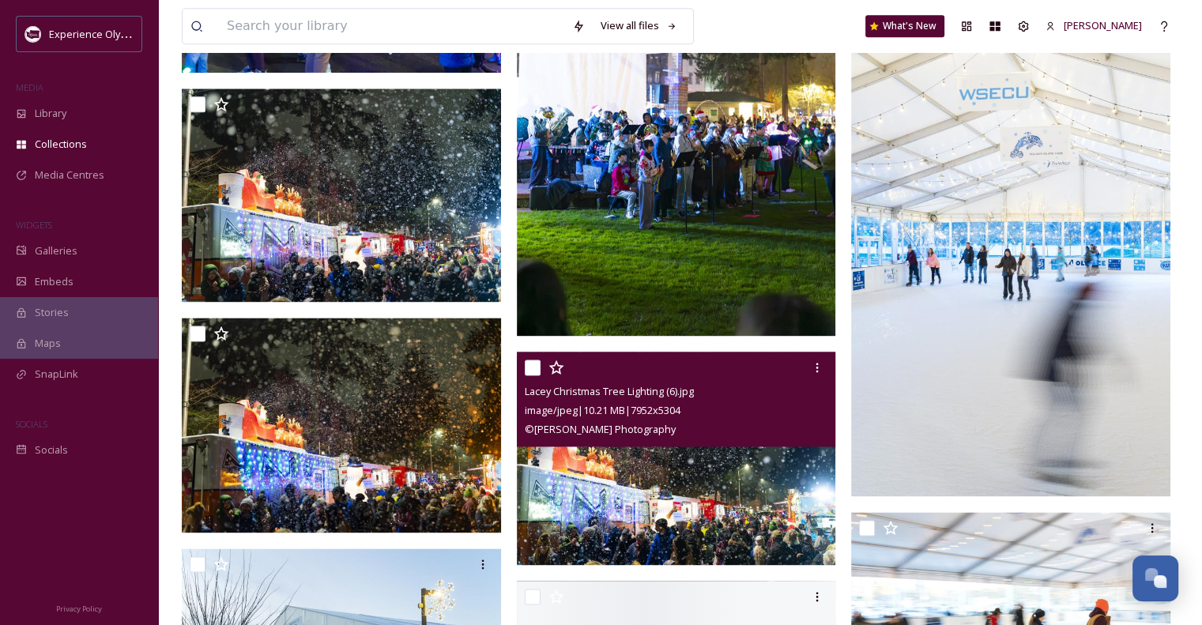
scroll to position [2134, 0]
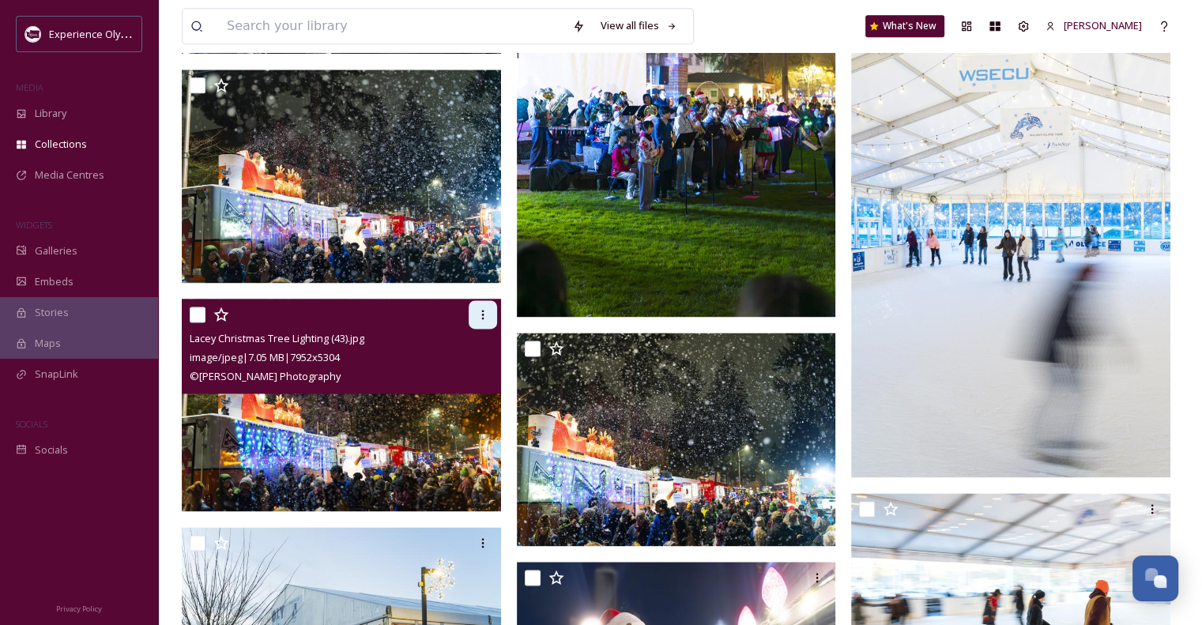
click at [484, 313] on icon at bounding box center [483, 314] width 13 height 13
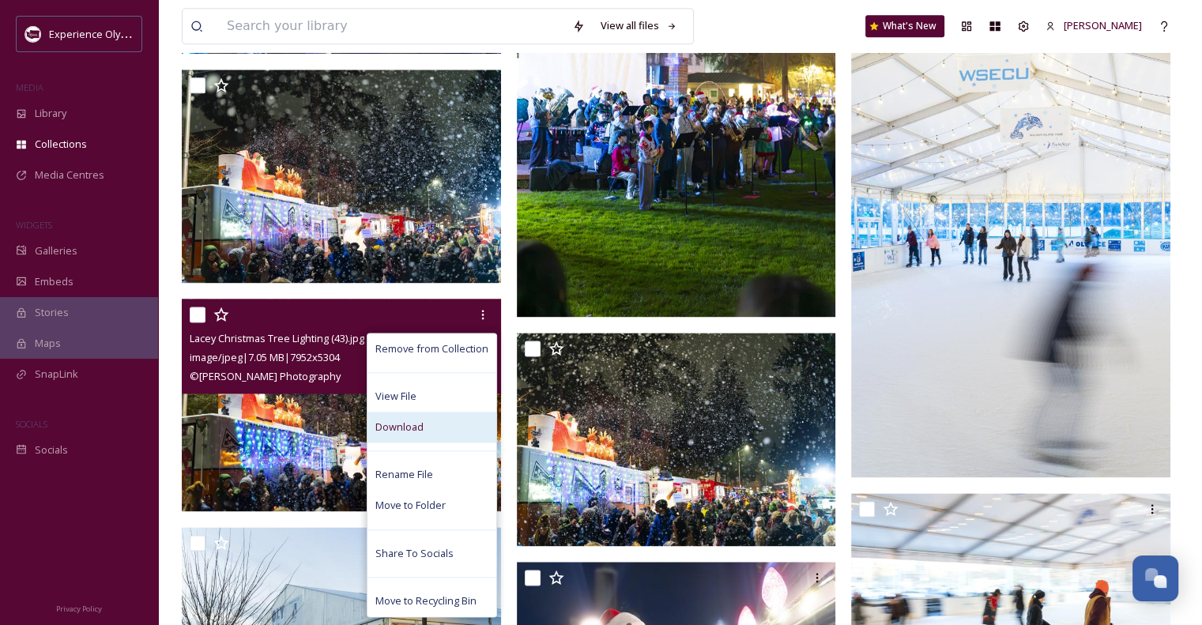
click at [410, 423] on span "Download" at bounding box center [399, 427] width 48 height 15
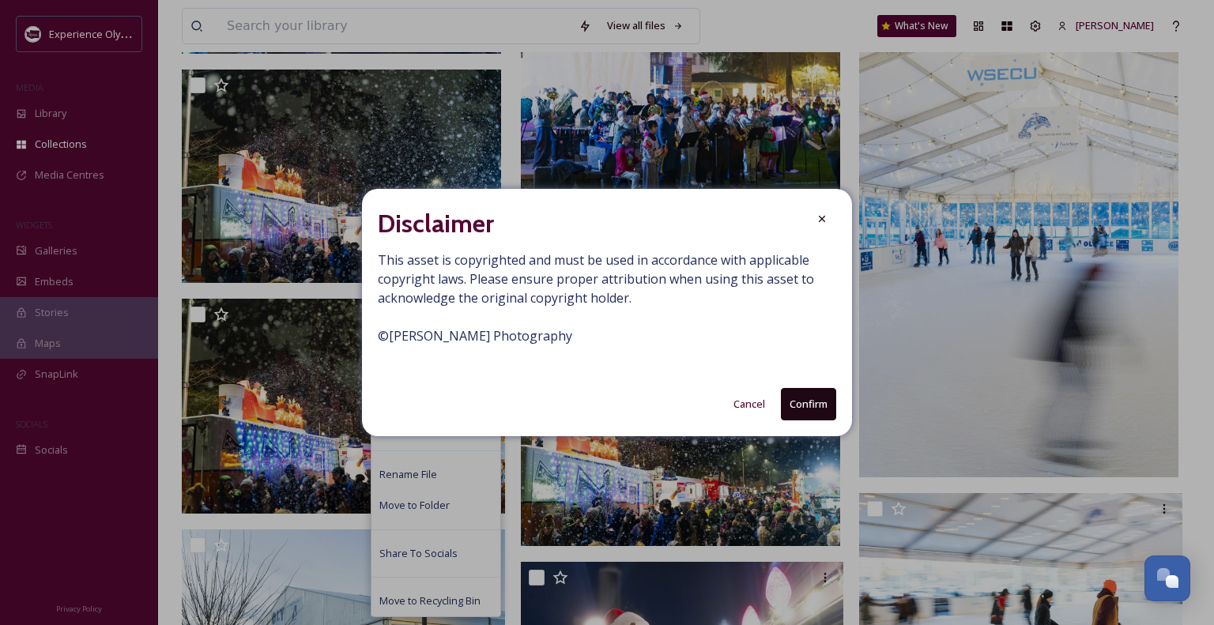
click at [794, 403] on button "Confirm" at bounding box center [808, 404] width 55 height 32
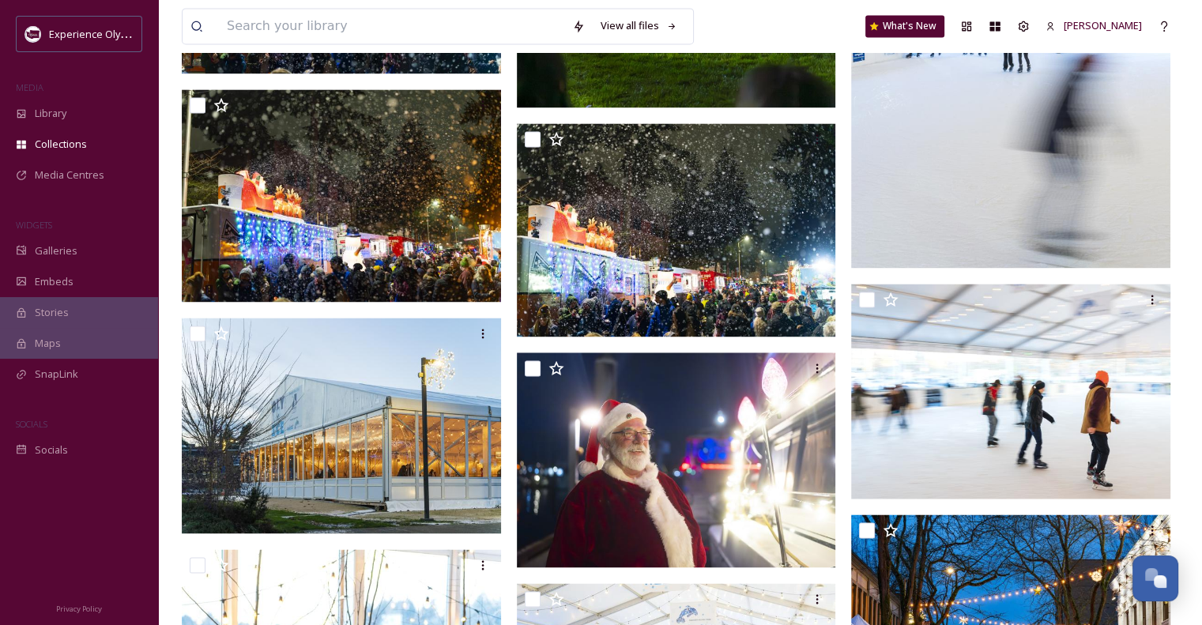
scroll to position [2371, 0]
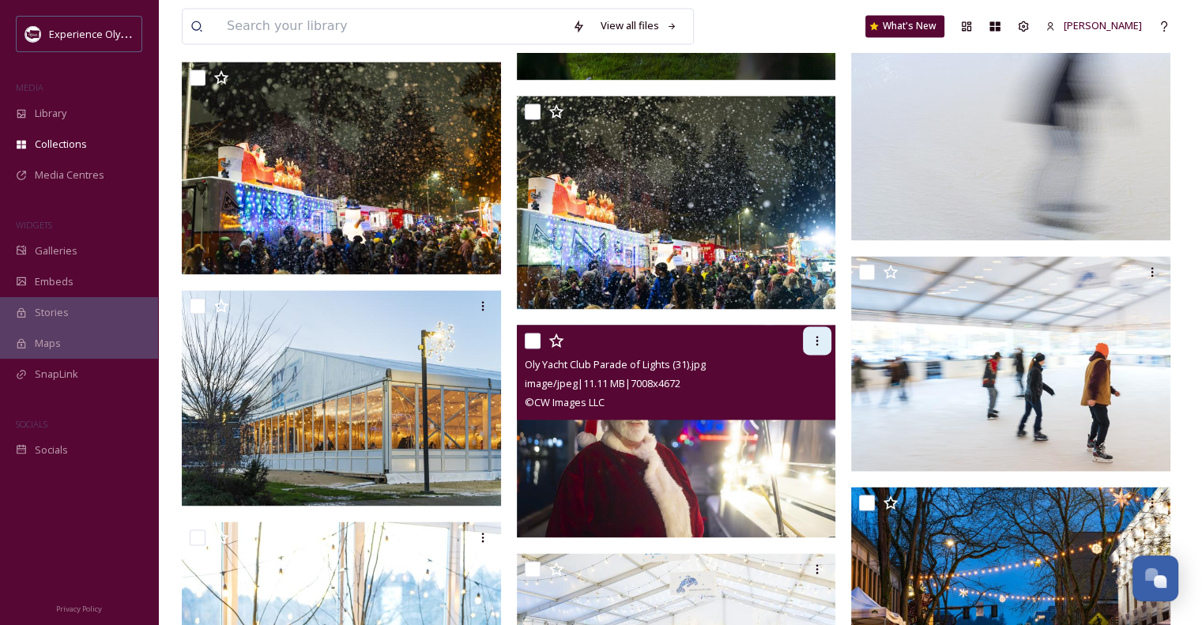
click at [815, 341] on icon at bounding box center [817, 340] width 13 height 13
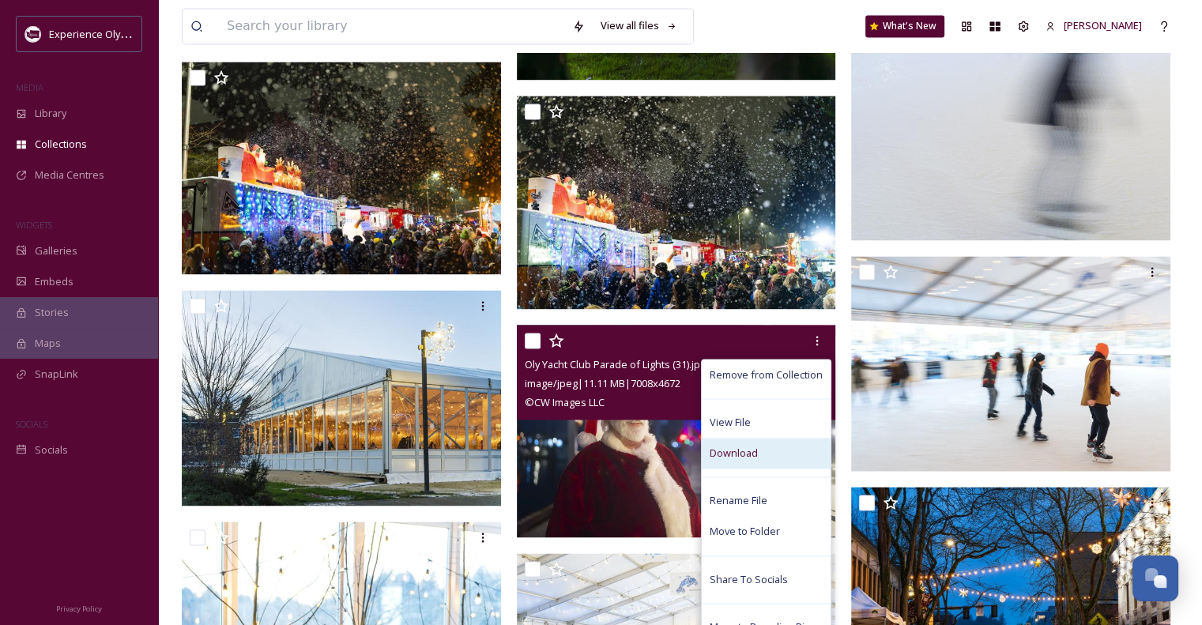
click at [724, 453] on span "Download" at bounding box center [734, 453] width 48 height 15
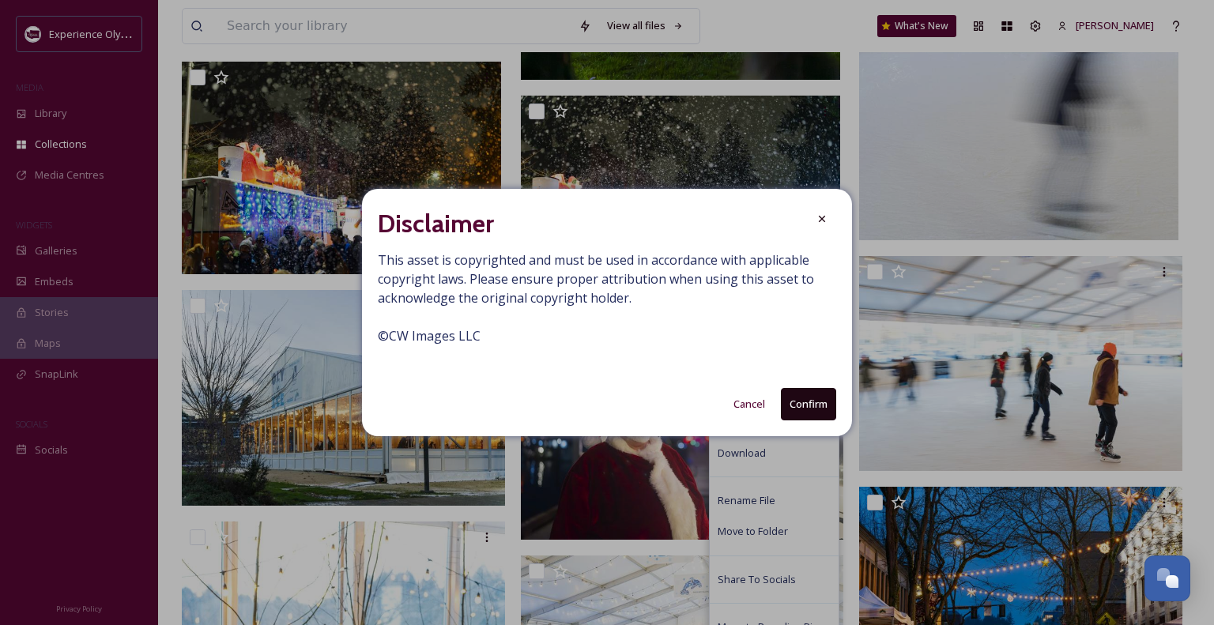
click at [800, 401] on button "Confirm" at bounding box center [808, 404] width 55 height 32
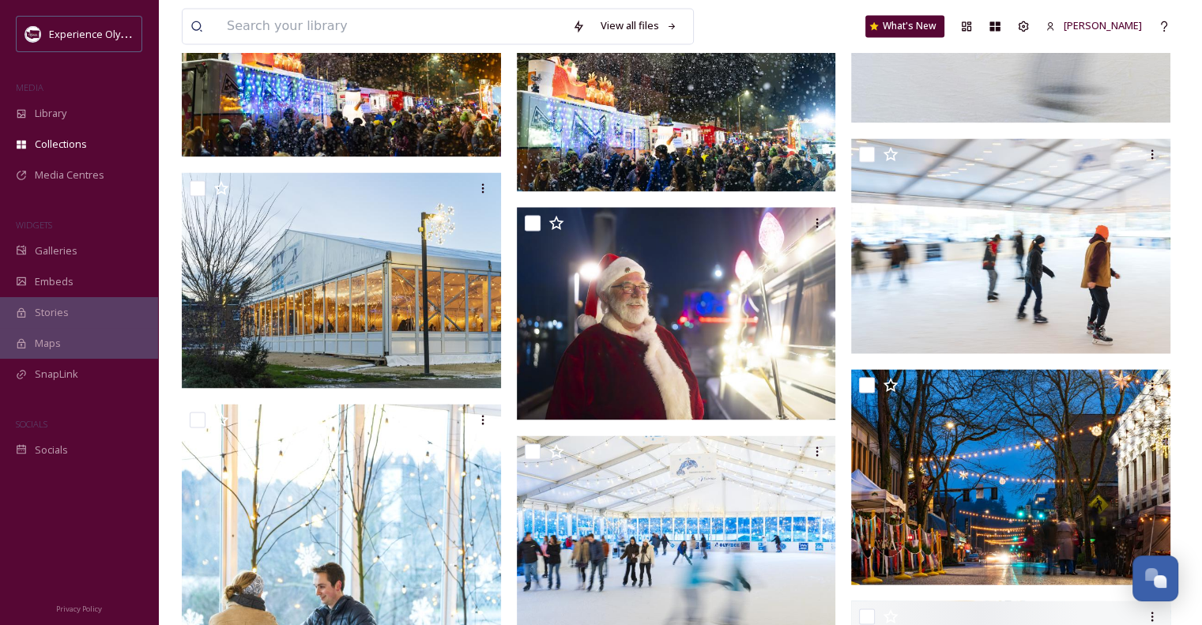
scroll to position [2529, 0]
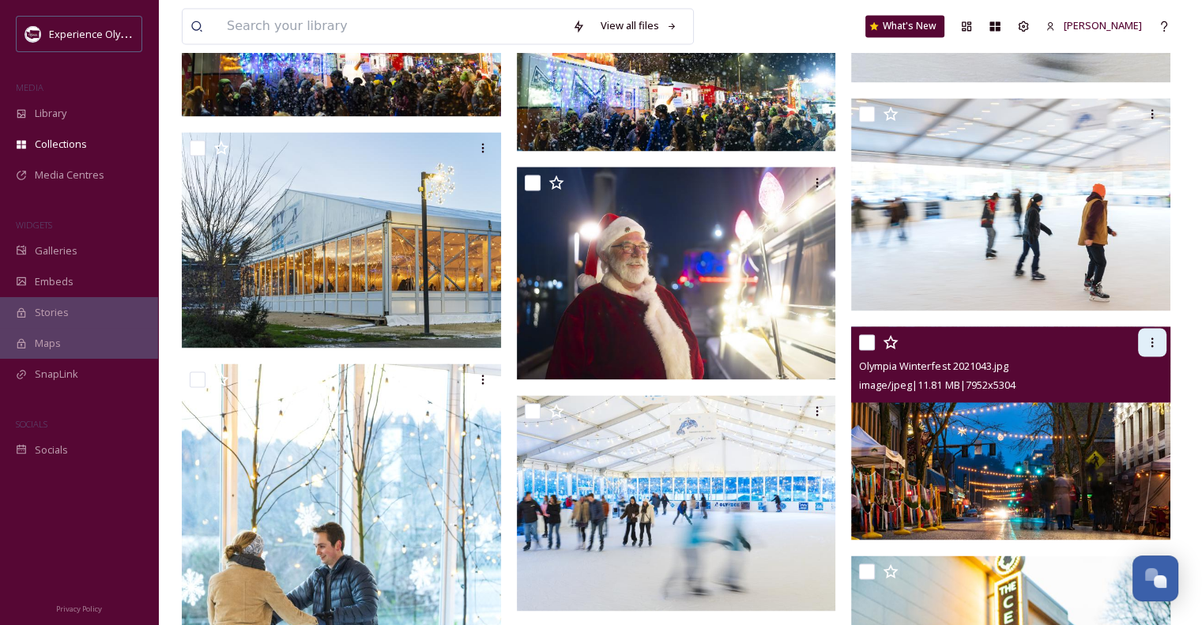
click at [1147, 338] on icon at bounding box center [1152, 342] width 13 height 13
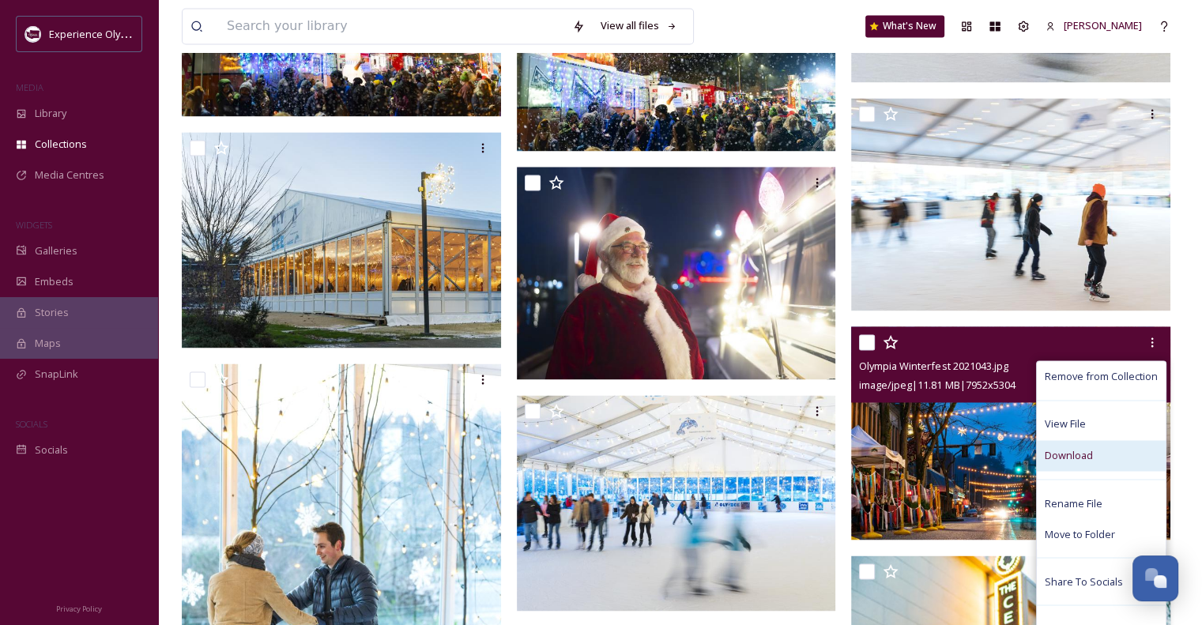
click at [1068, 451] on span "Download" at bounding box center [1069, 455] width 48 height 15
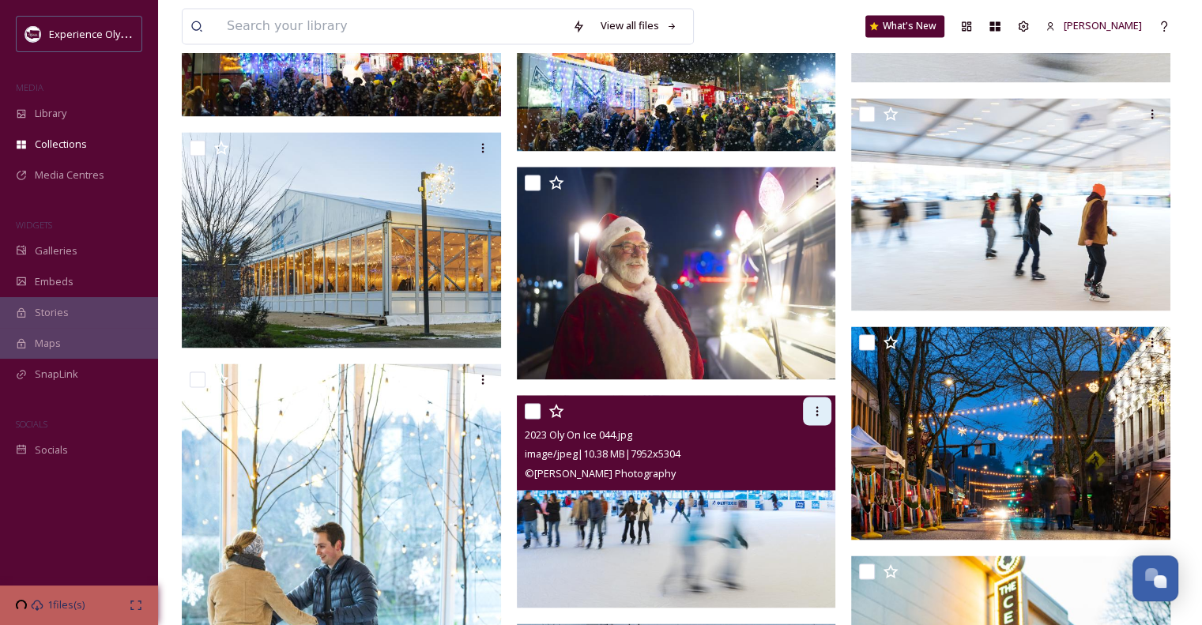
click at [812, 409] on icon at bounding box center [817, 411] width 13 height 13
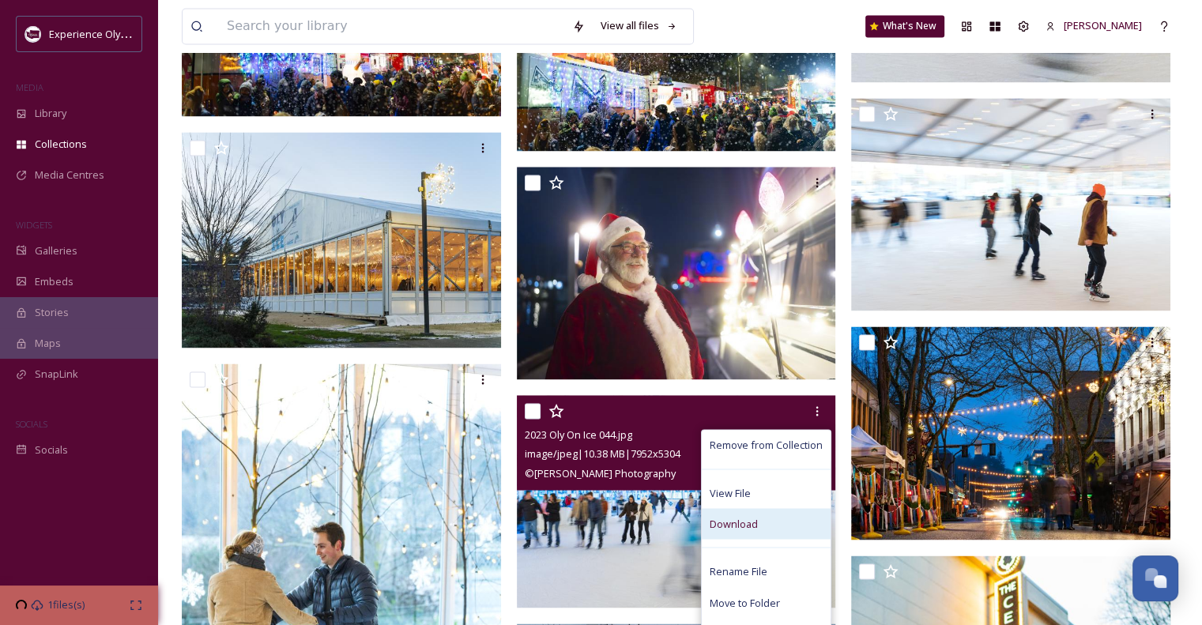
click at [729, 527] on span "Download" at bounding box center [734, 523] width 48 height 15
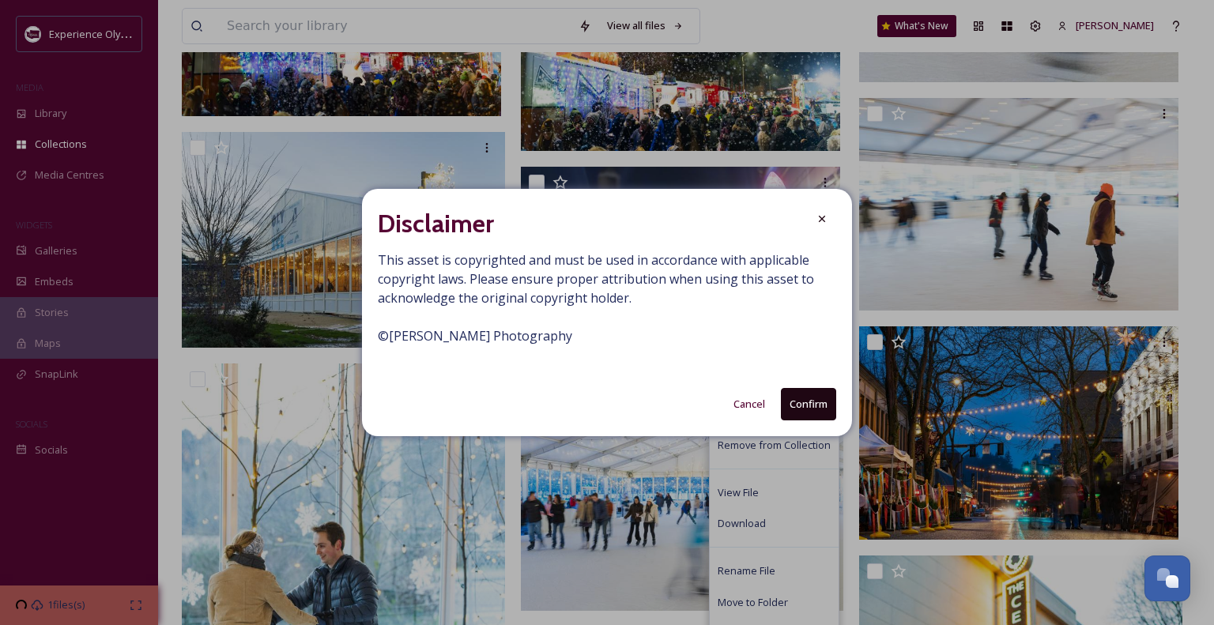
click at [816, 401] on button "Confirm" at bounding box center [808, 404] width 55 height 32
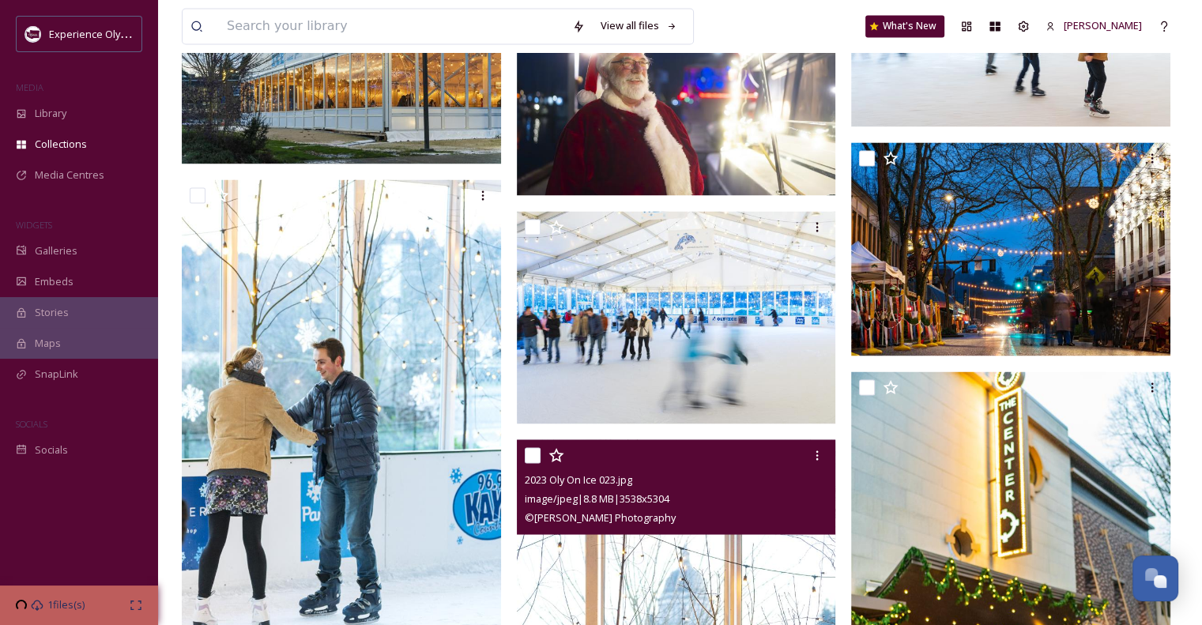
scroll to position [2687, 0]
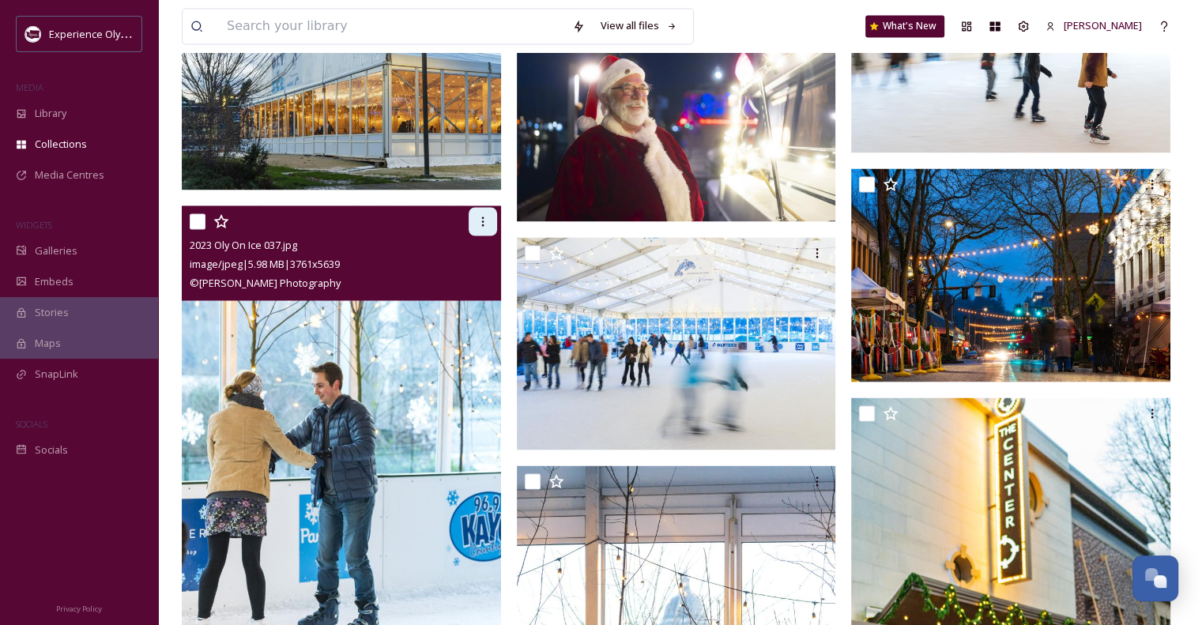
click at [477, 217] on icon at bounding box center [483, 221] width 13 height 13
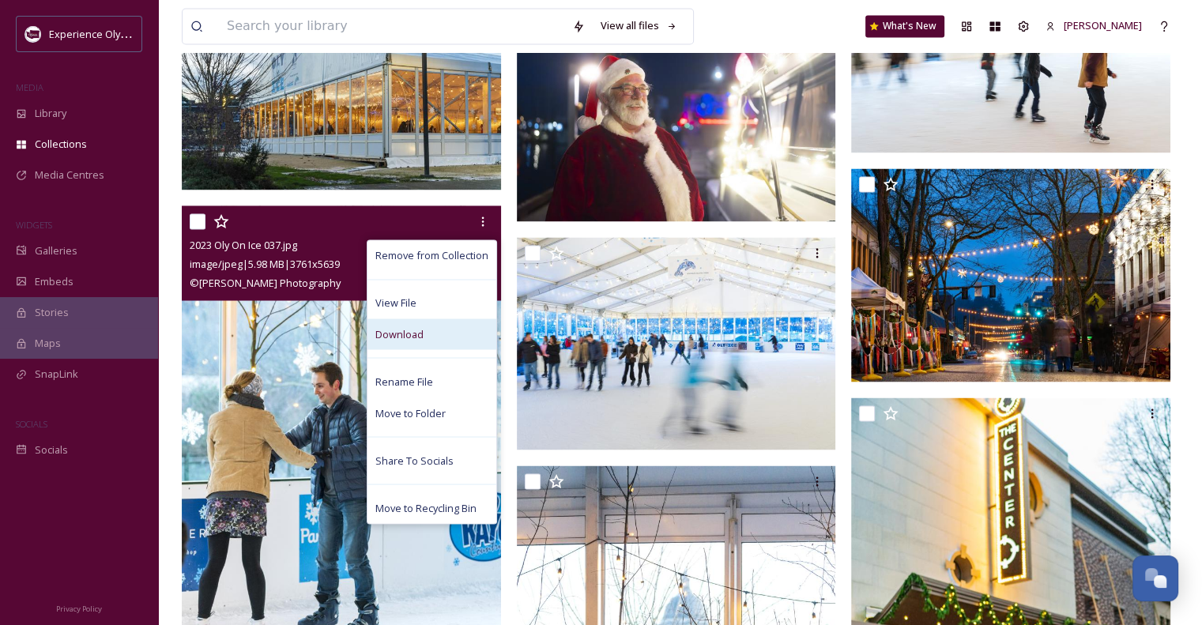
click at [413, 327] on span "Download" at bounding box center [399, 333] width 48 height 15
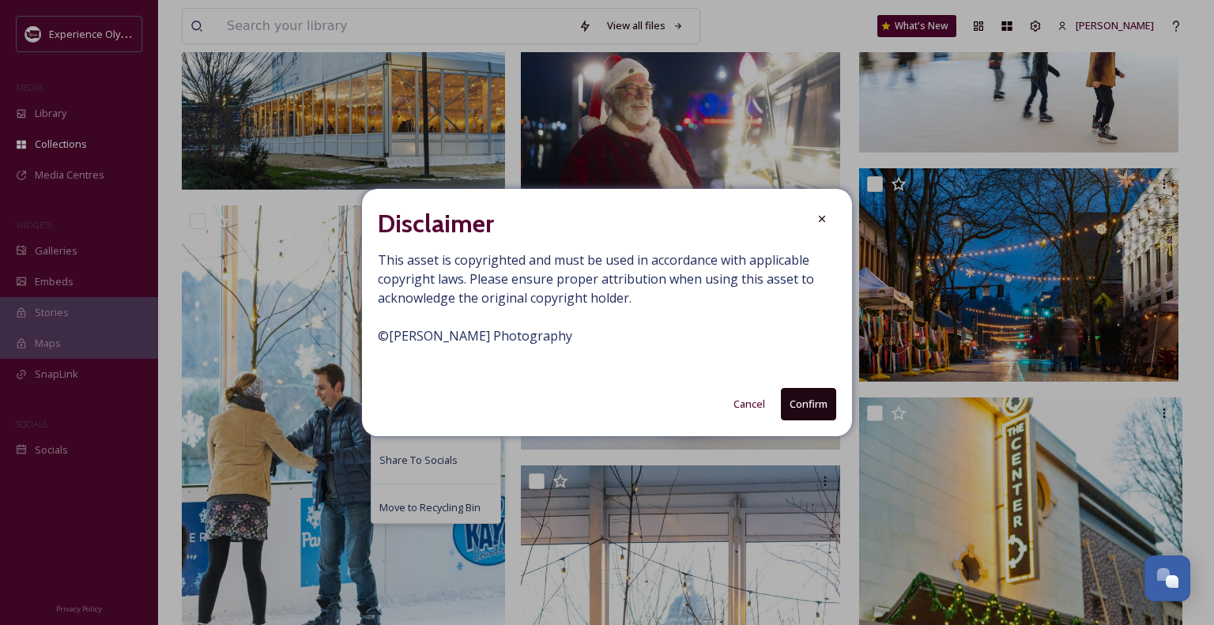
click at [807, 405] on button "Confirm" at bounding box center [808, 404] width 55 height 32
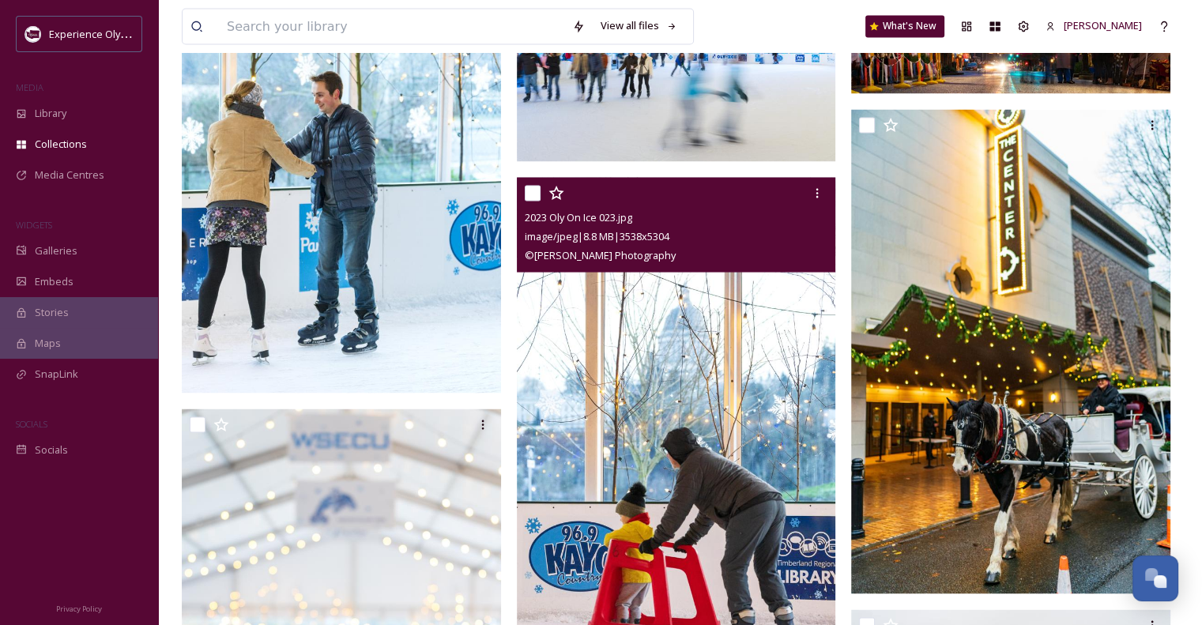
scroll to position [3003, 0]
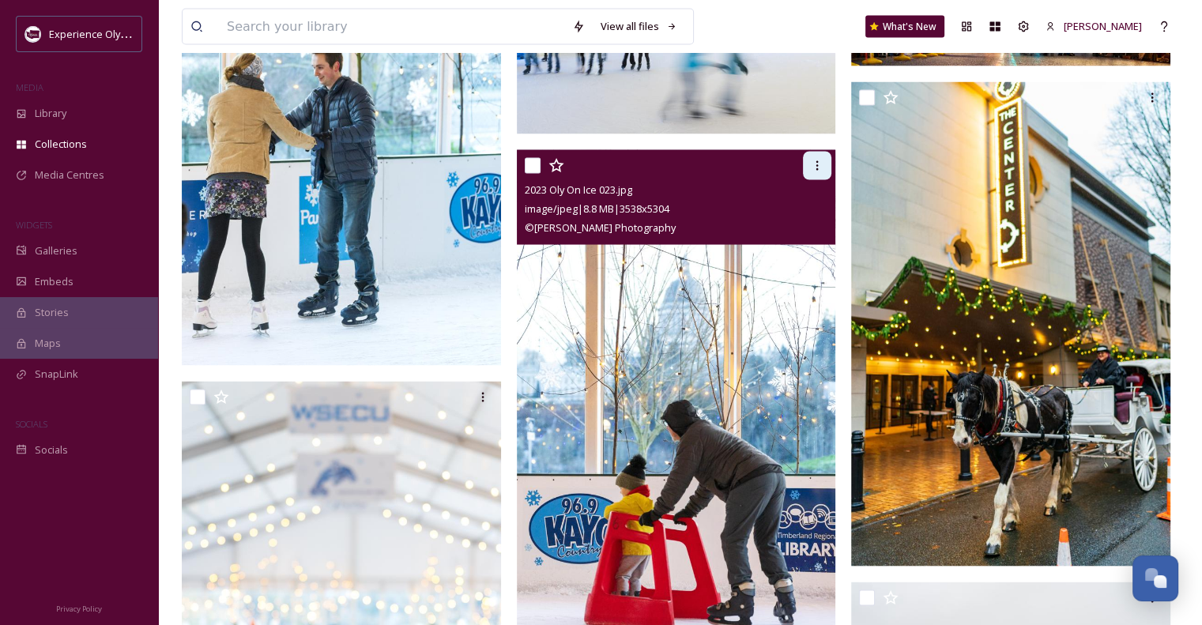
click at [818, 164] on icon at bounding box center [817, 165] width 13 height 13
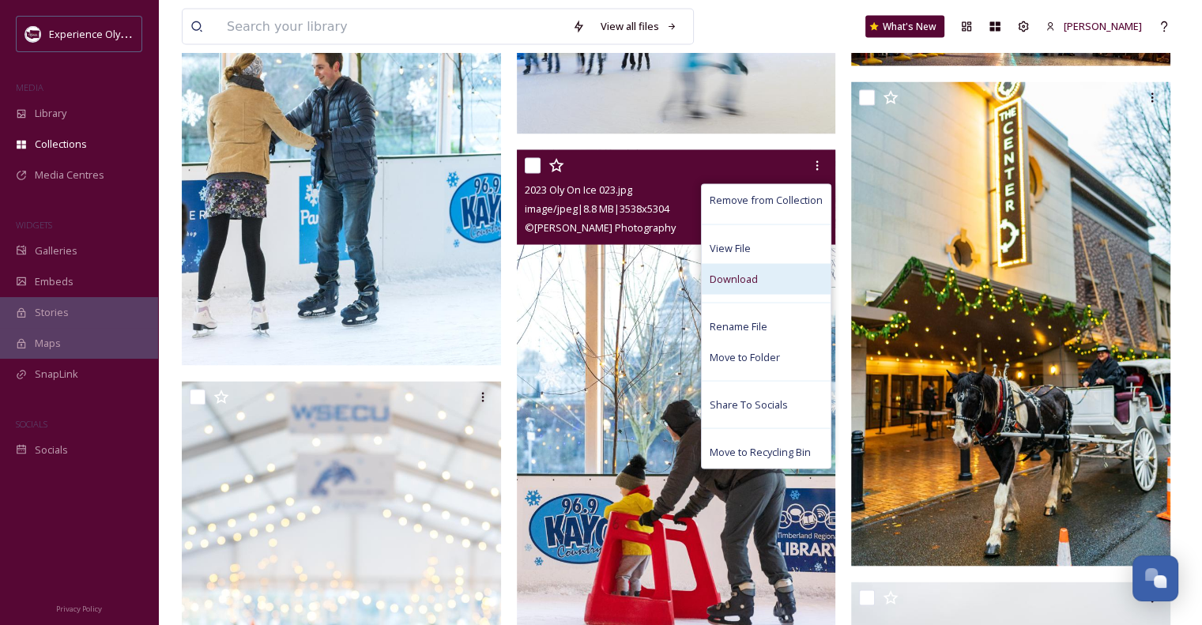
click at [748, 271] on span "Download" at bounding box center [734, 278] width 48 height 15
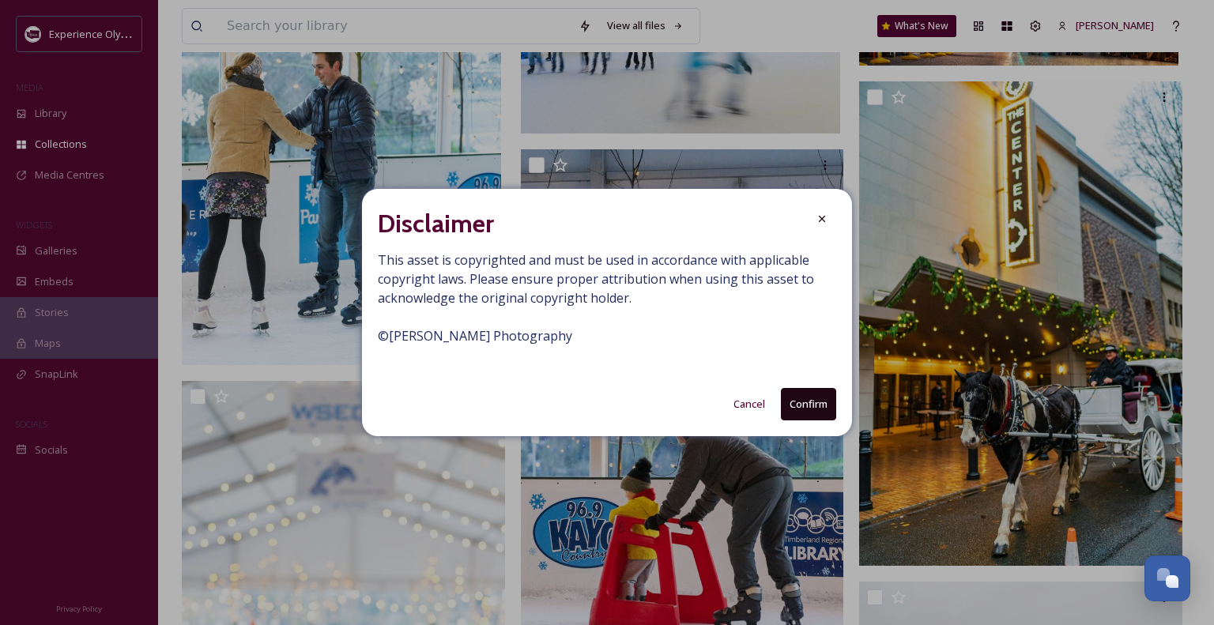
click at [796, 400] on button "Confirm" at bounding box center [808, 404] width 55 height 32
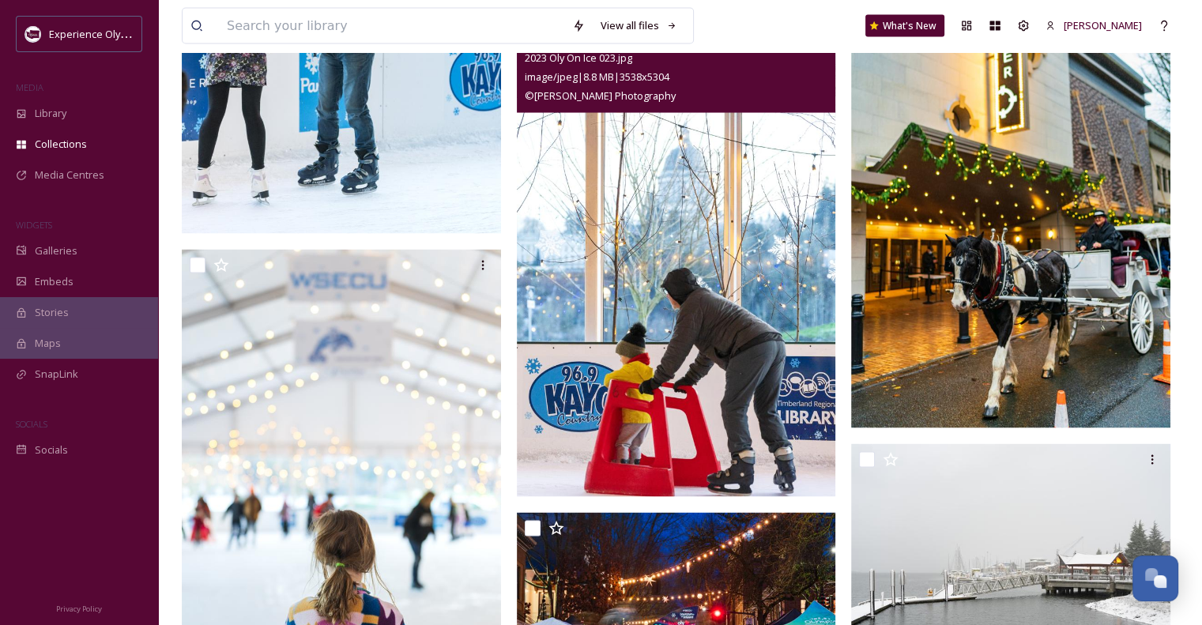
scroll to position [3161, 0]
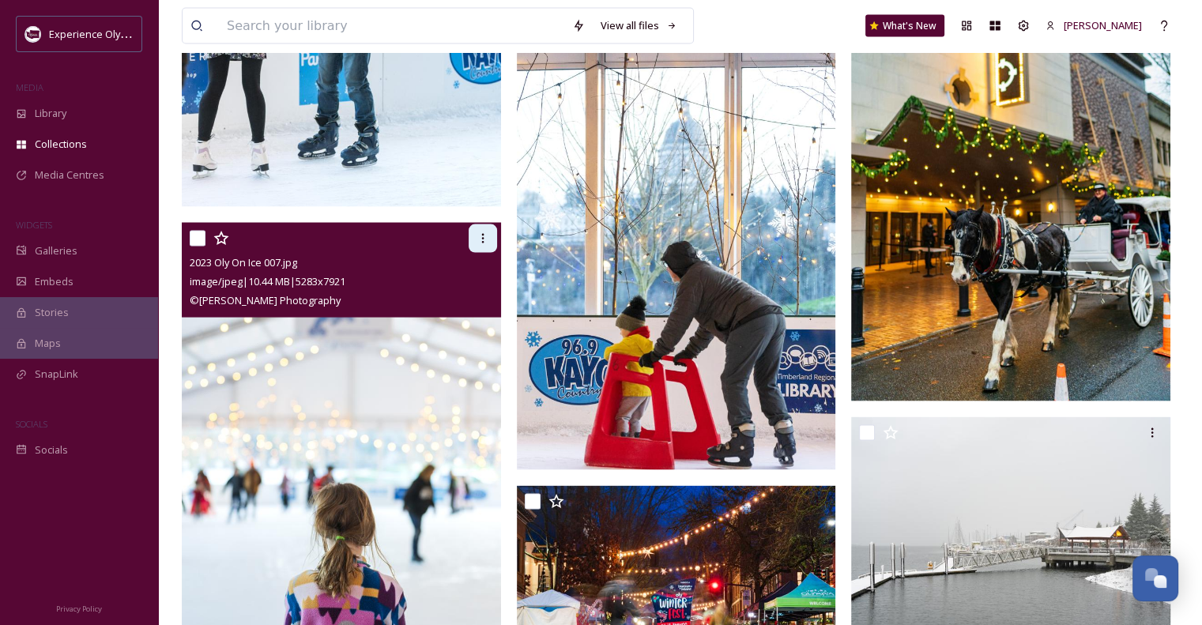
click at [480, 235] on icon at bounding box center [483, 238] width 13 height 13
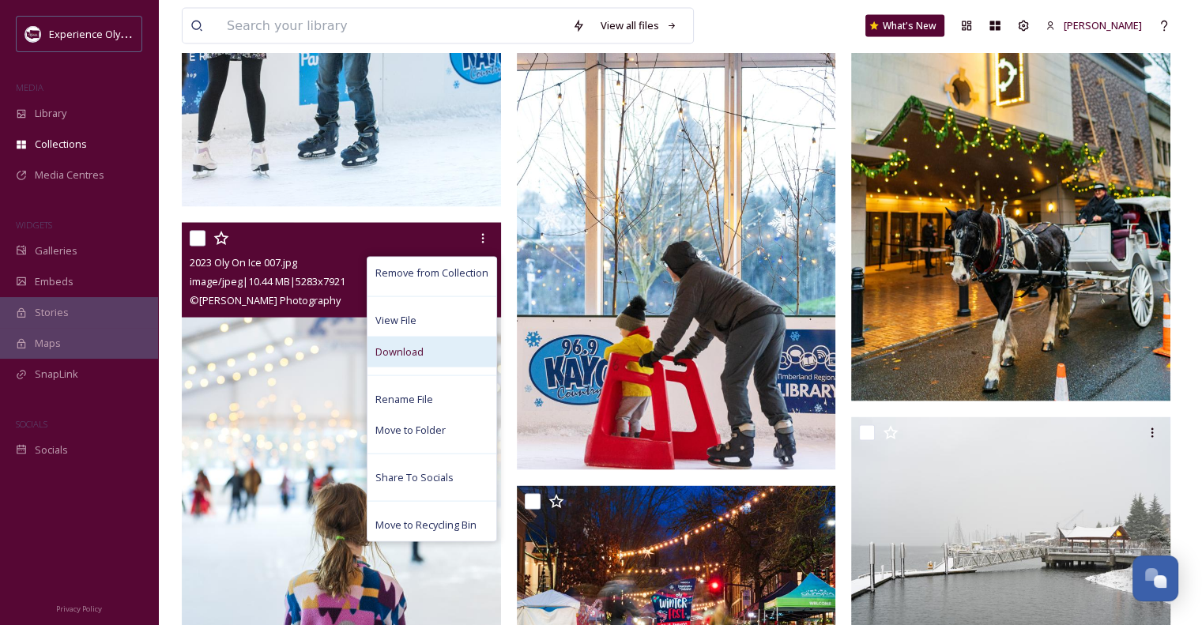
click at [428, 356] on div "Download" at bounding box center [431, 352] width 129 height 31
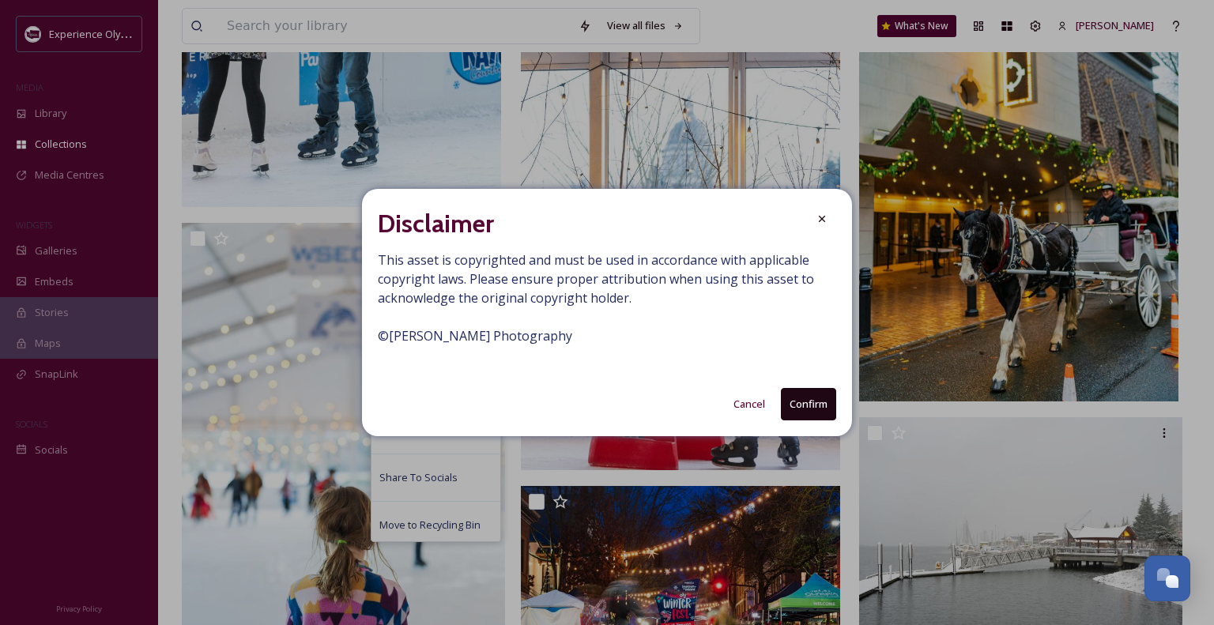
click at [821, 404] on button "Confirm" at bounding box center [808, 404] width 55 height 32
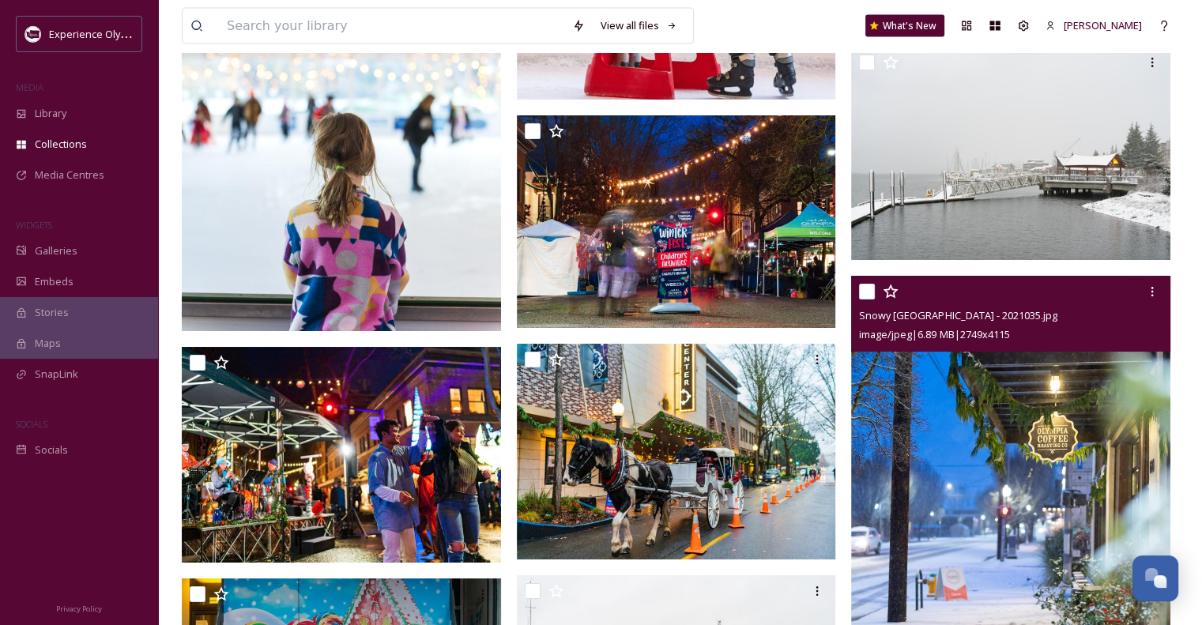
scroll to position [3556, 0]
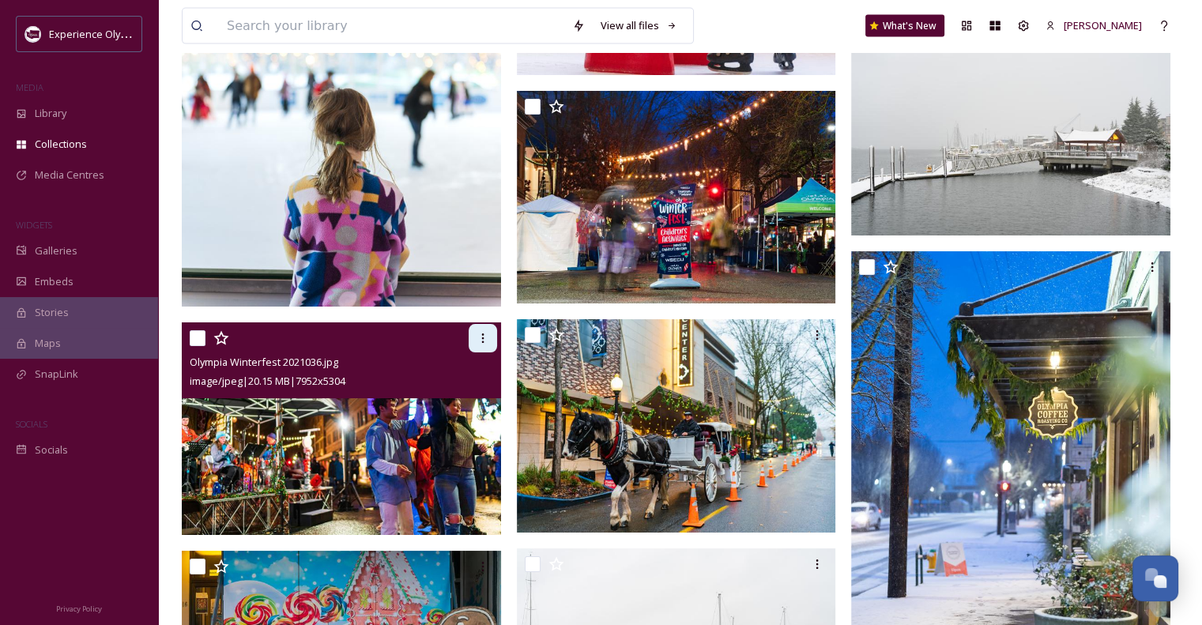
click at [480, 336] on icon at bounding box center [483, 338] width 13 height 13
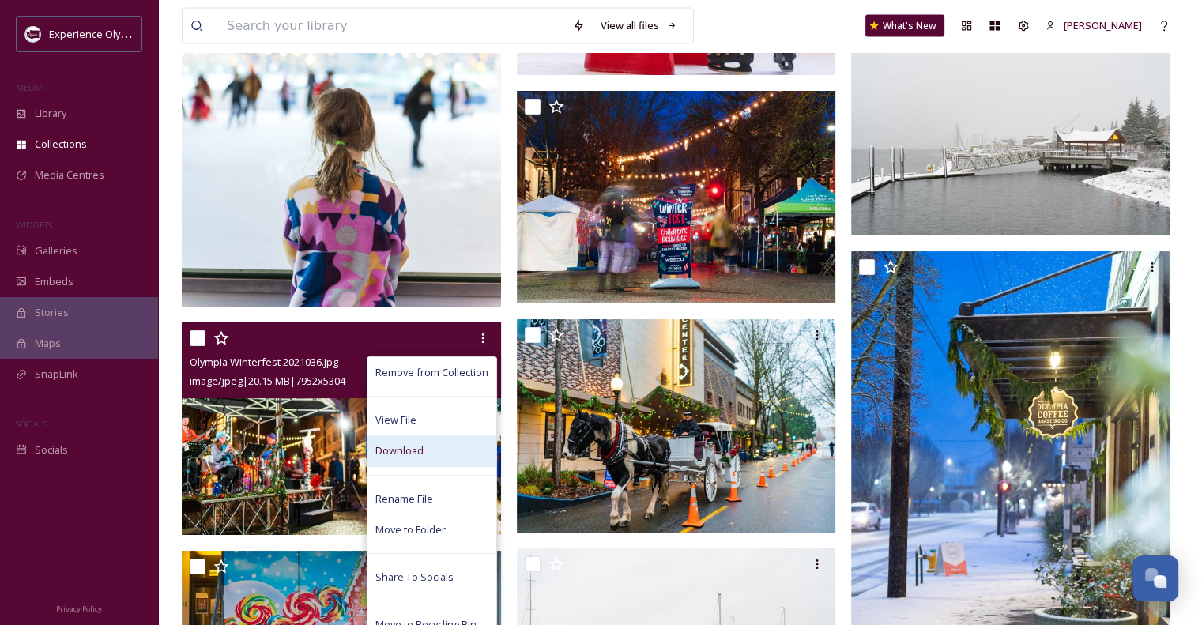
click at [430, 443] on div "Download" at bounding box center [431, 450] width 129 height 31
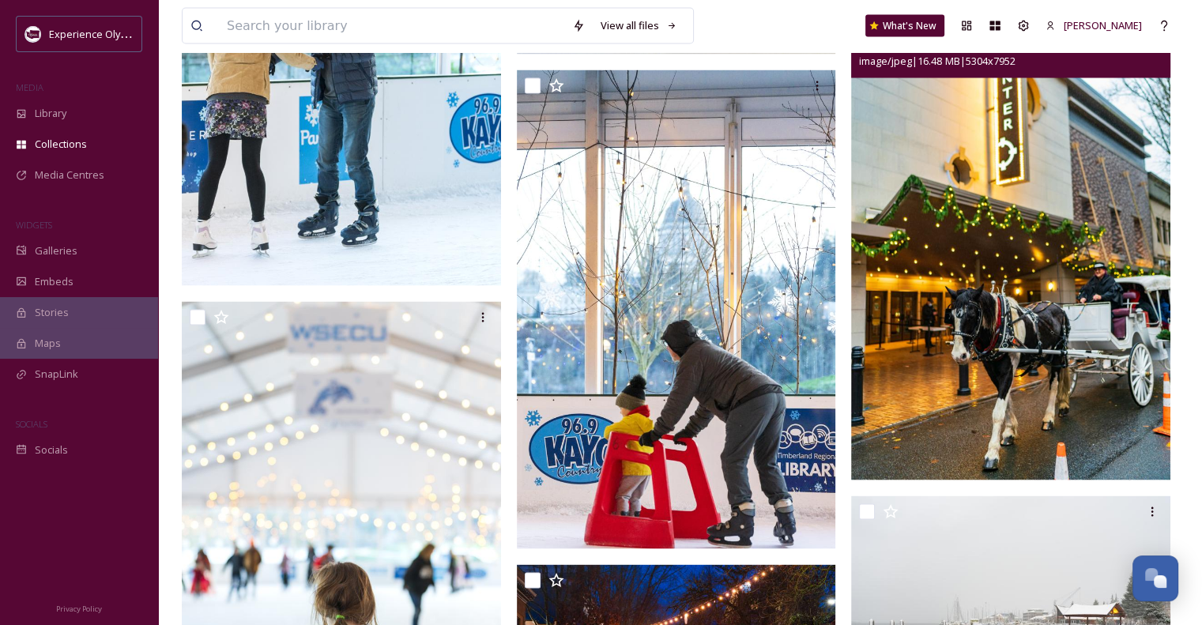
scroll to position [3003, 0]
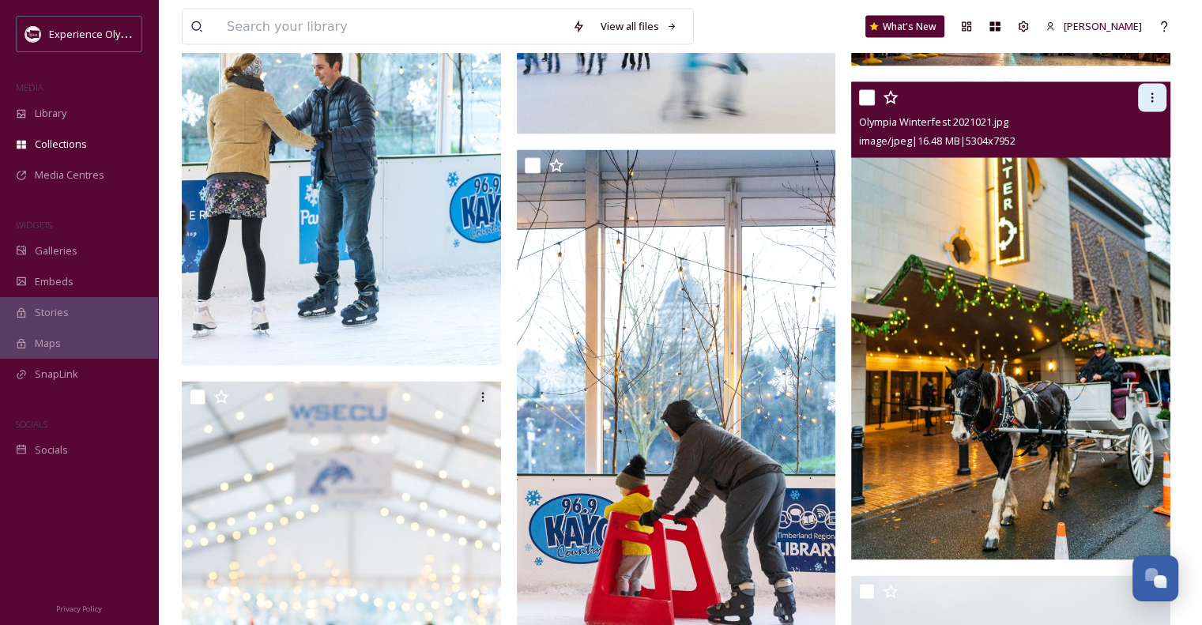
click at [1150, 100] on icon at bounding box center [1152, 97] width 13 height 13
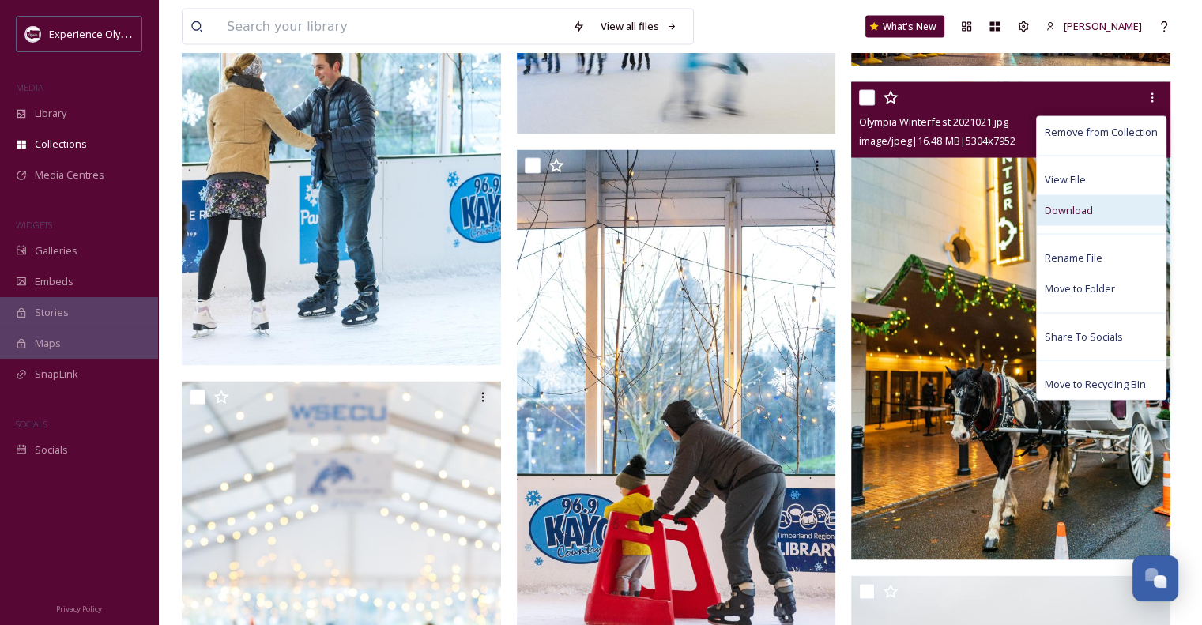
click at [1068, 208] on span "Download" at bounding box center [1069, 209] width 48 height 15
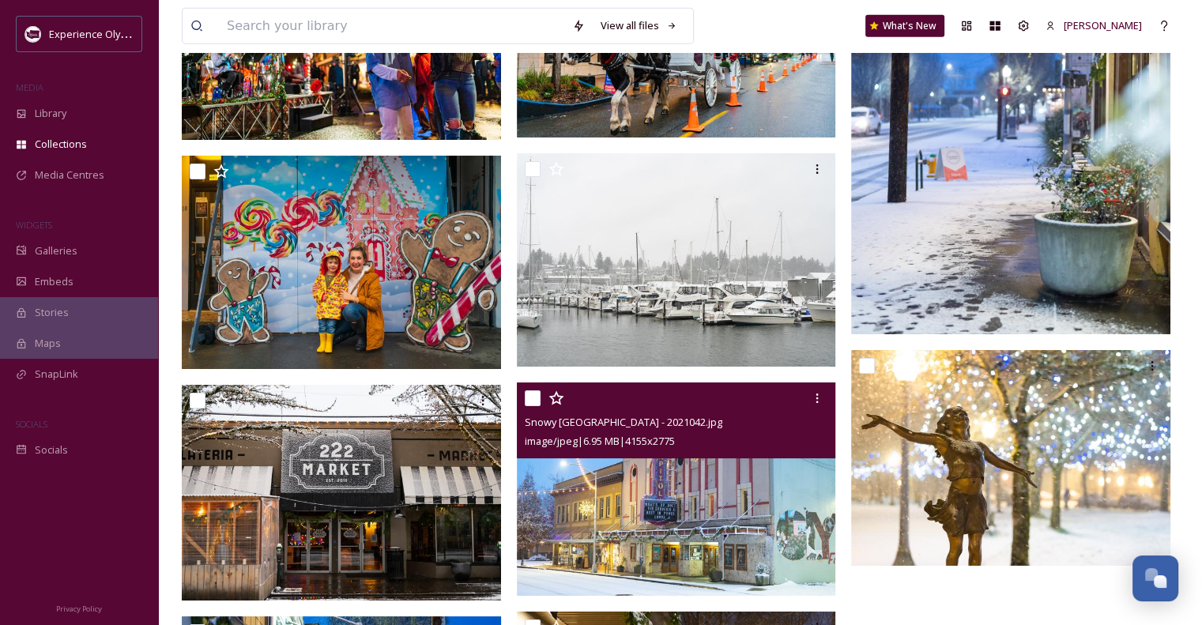
scroll to position [4030, 0]
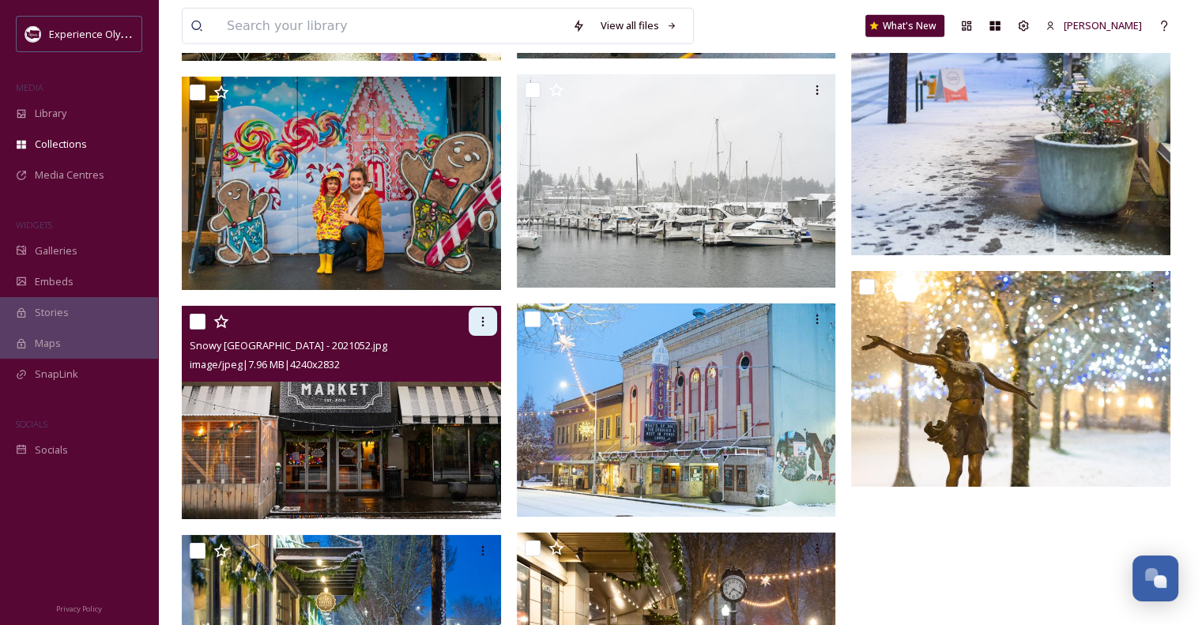
click at [474, 315] on div at bounding box center [483, 321] width 28 height 28
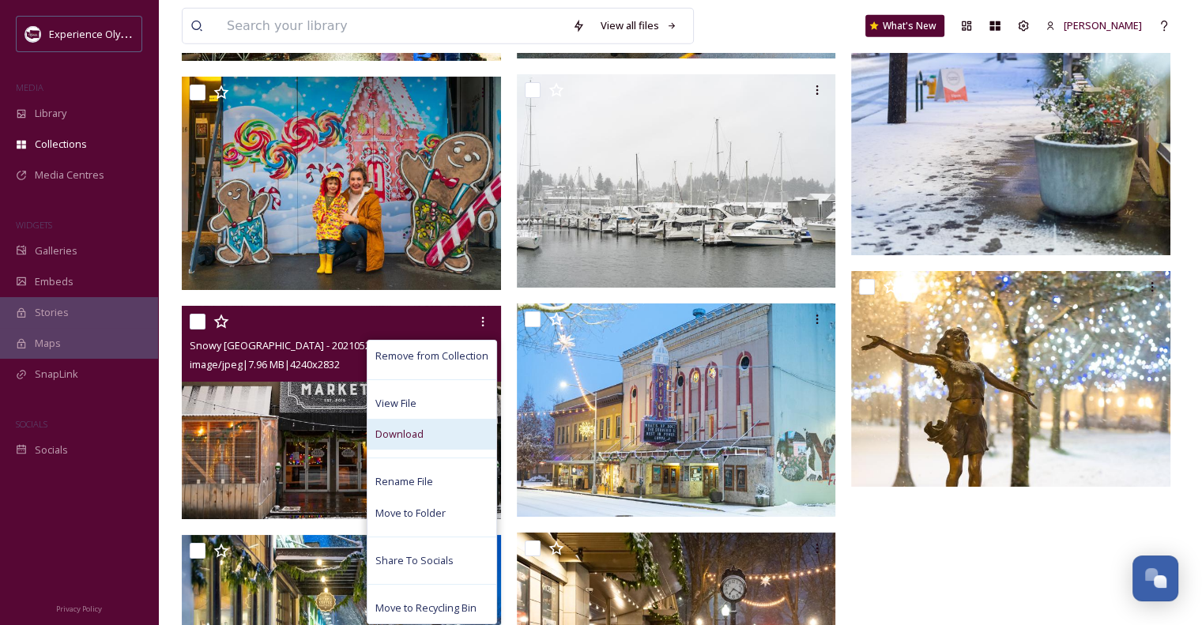
click at [417, 432] on span "Download" at bounding box center [399, 434] width 48 height 15
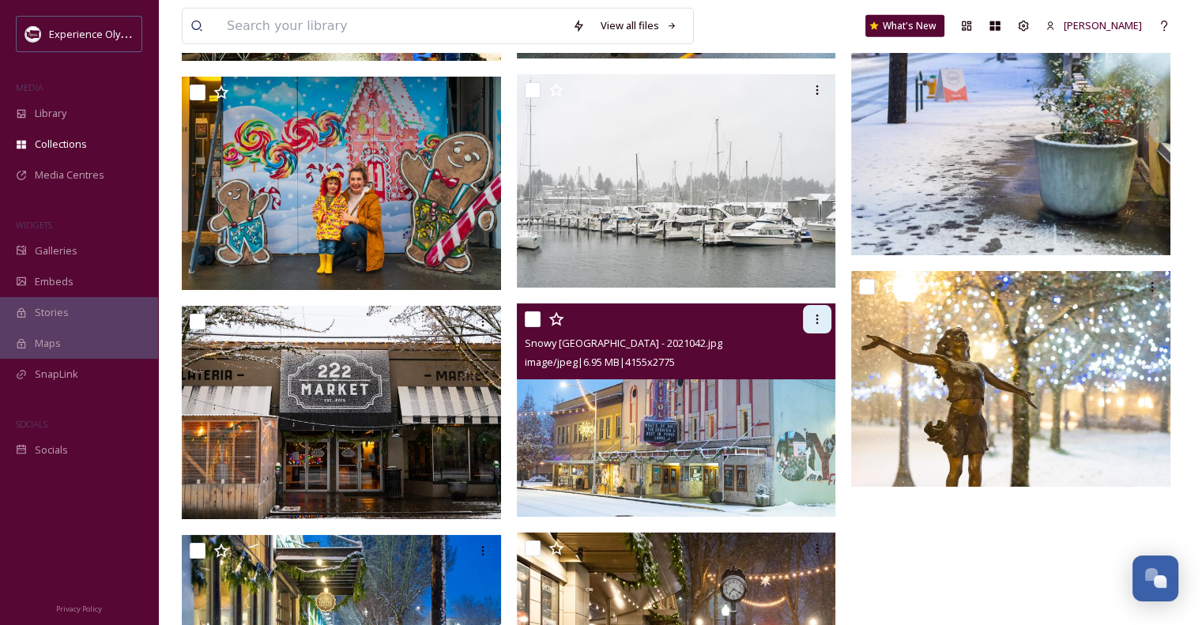
click at [814, 319] on icon at bounding box center [817, 319] width 13 height 13
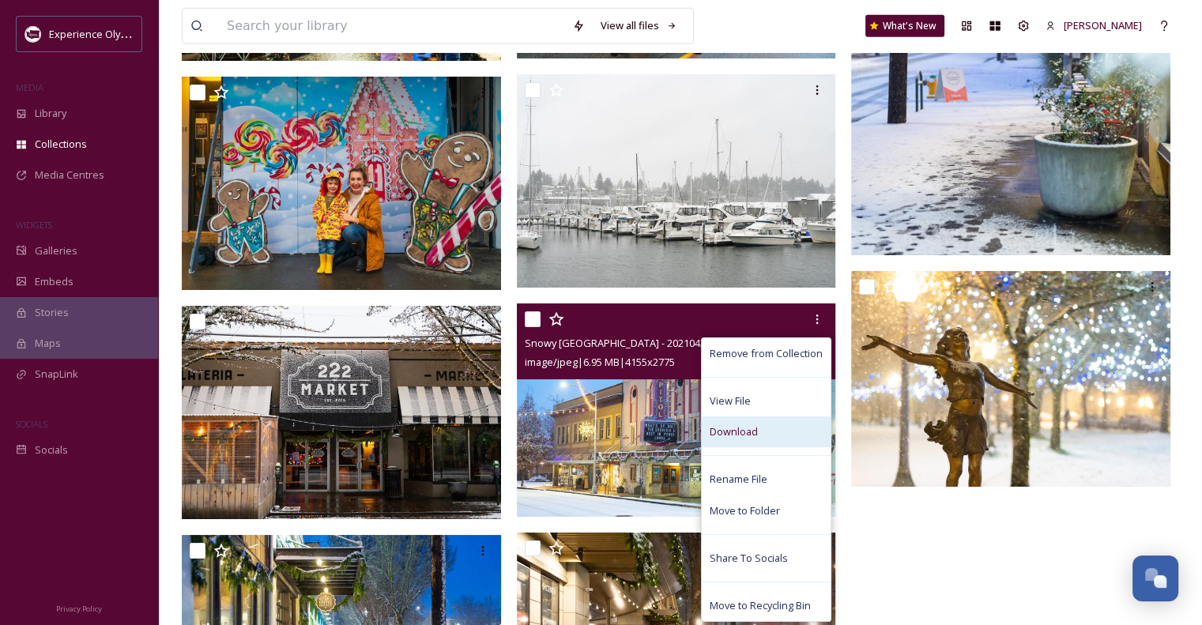
click at [780, 424] on div "Download" at bounding box center [766, 431] width 129 height 31
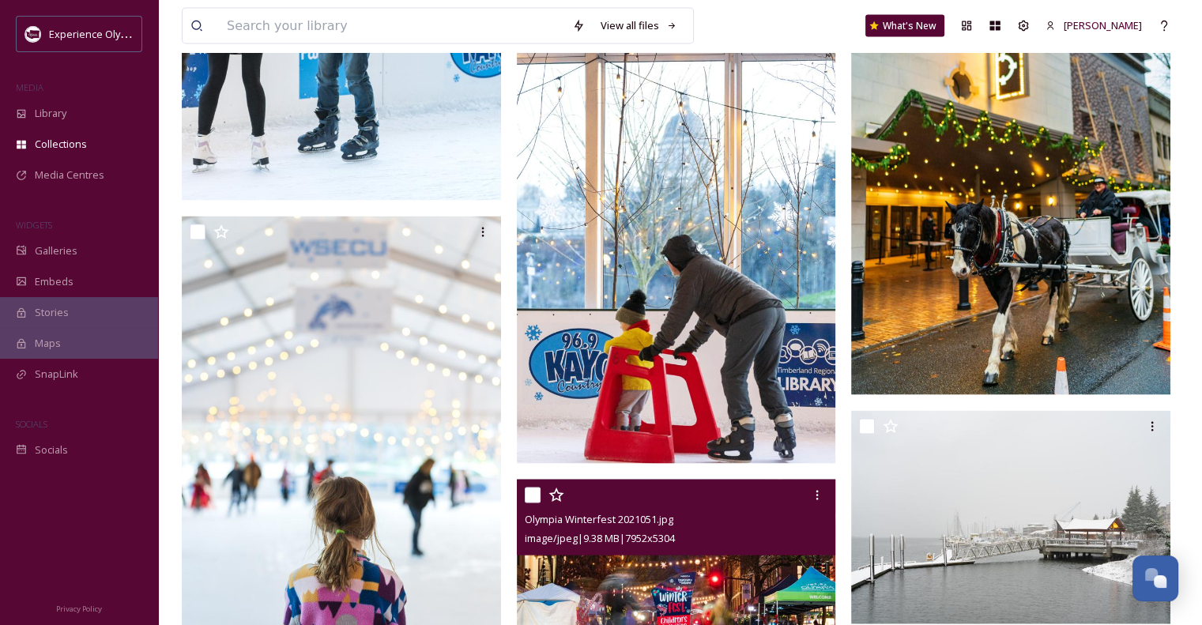
scroll to position [3082, 0]
